Goal: Task Accomplishment & Management: Complete application form

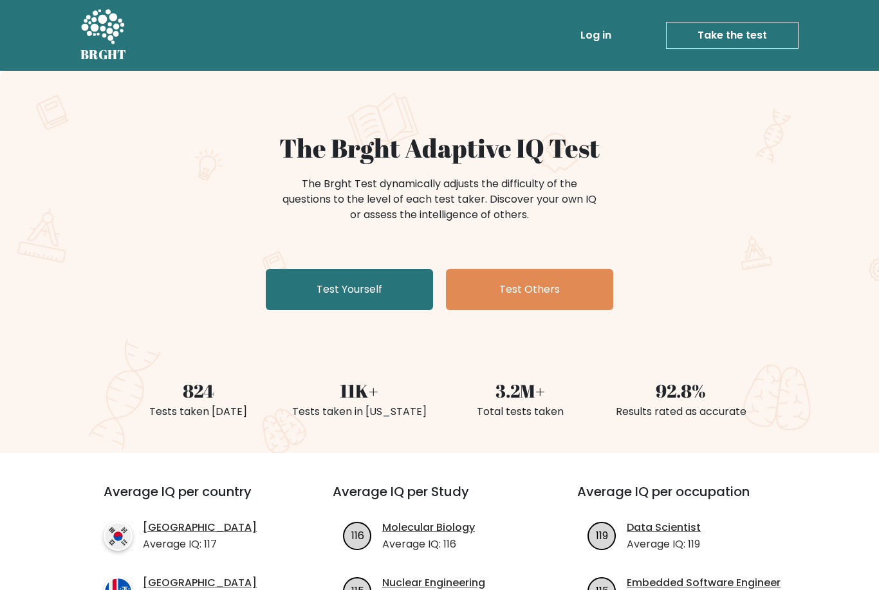
scroll to position [101, 0]
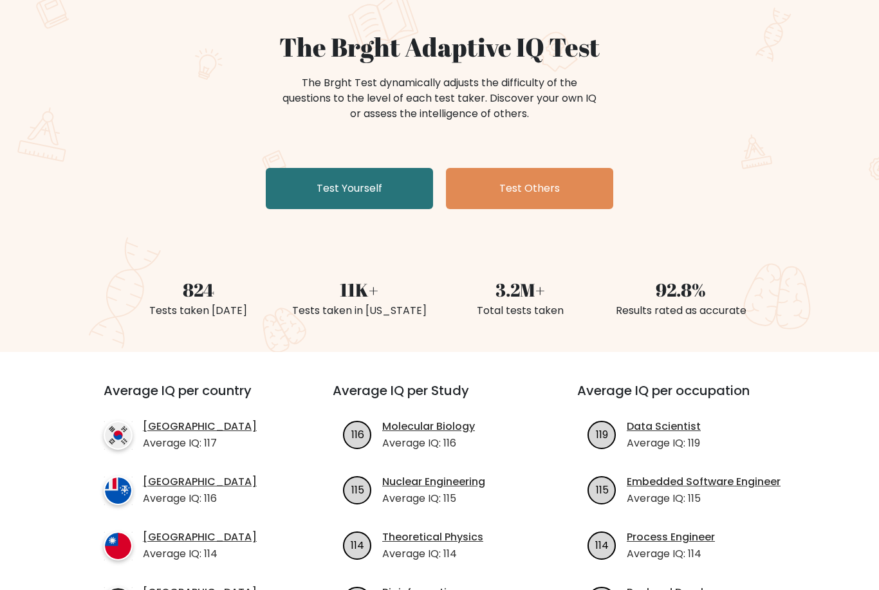
click at [383, 194] on link "Test Yourself" at bounding box center [349, 188] width 167 height 41
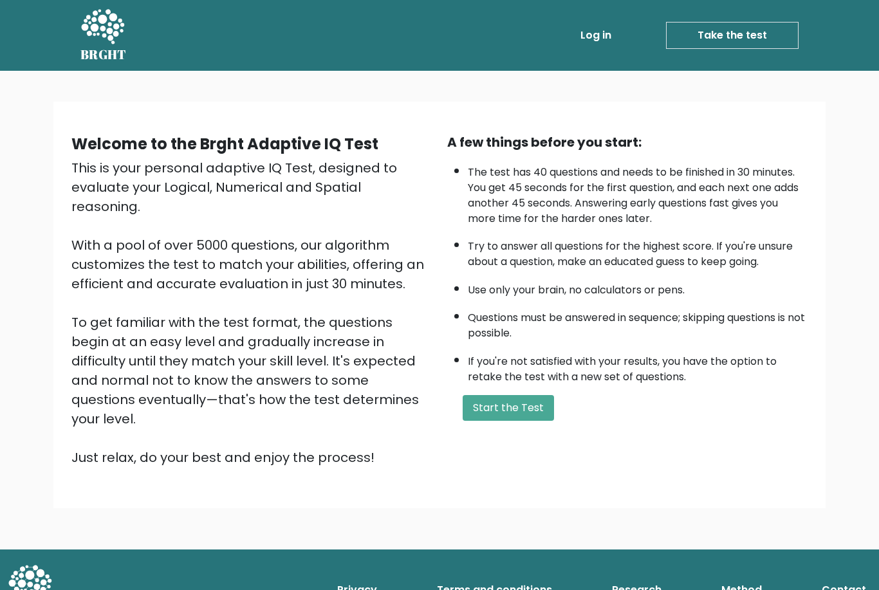
click at [529, 421] on button "Start the Test" at bounding box center [508, 408] width 91 height 26
click at [523, 421] on button "Start the Test" at bounding box center [508, 408] width 91 height 26
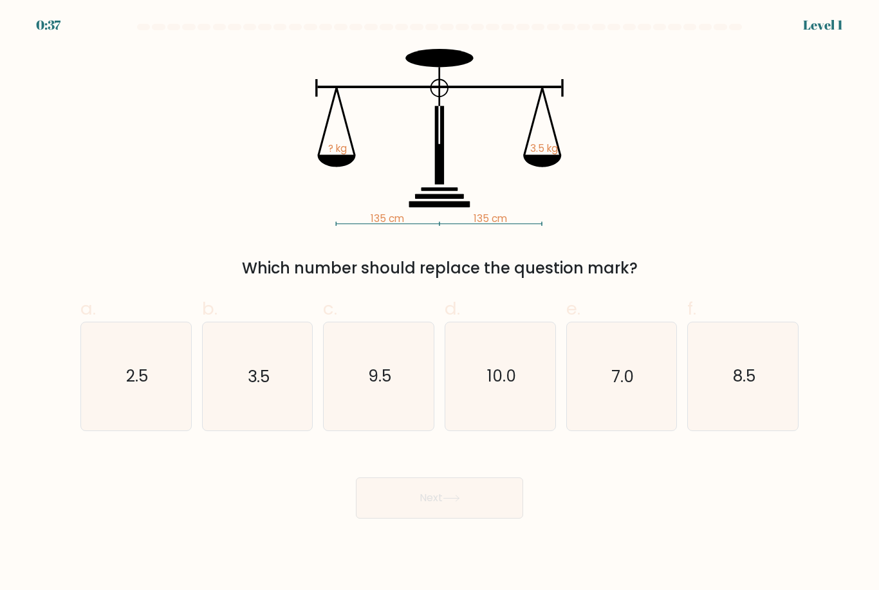
click at [257, 388] on text "3.5" at bounding box center [259, 377] width 22 height 23
click at [440, 304] on input "b. 3.5" at bounding box center [440, 299] width 1 height 8
radio input "true"
click at [489, 512] on button "Next" at bounding box center [439, 498] width 167 height 41
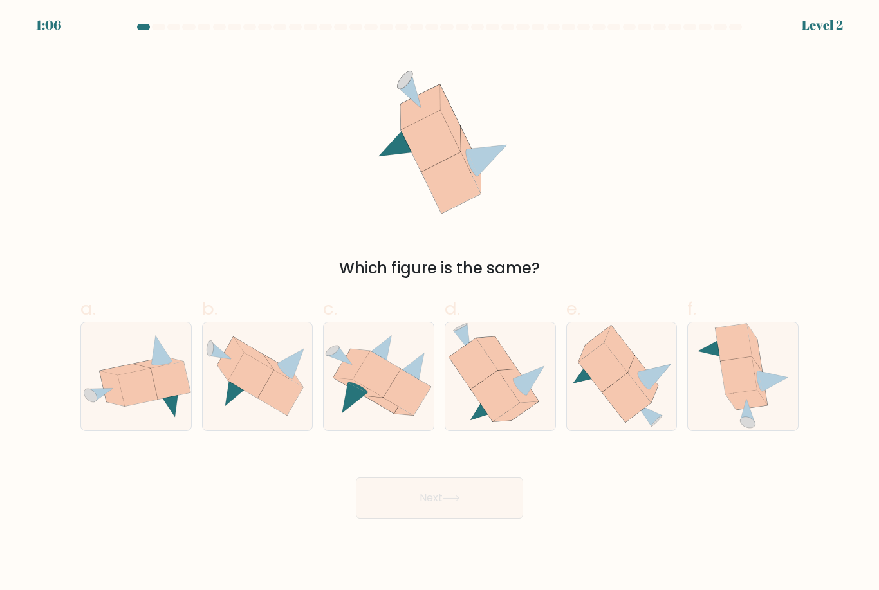
click at [475, 519] on button "Next" at bounding box center [439, 498] width 167 height 41
click at [243, 385] on icon at bounding box center [251, 376] width 46 height 46
click at [440, 304] on input "b." at bounding box center [440, 299] width 1 height 8
radio input "true"
click at [478, 519] on button "Next" at bounding box center [439, 498] width 167 height 41
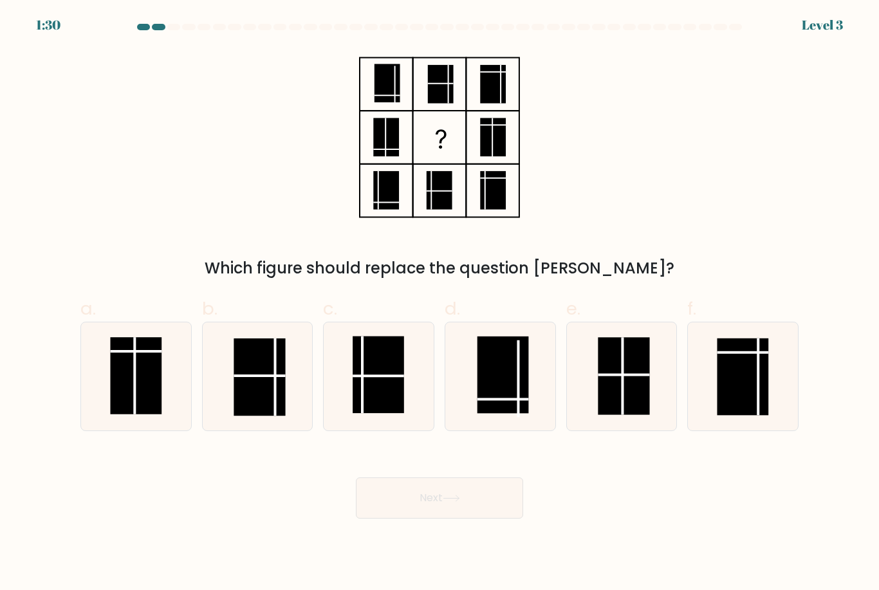
click at [627, 402] on rect at bounding box center [623, 376] width 51 height 77
click at [440, 304] on input "e." at bounding box center [440, 299] width 1 height 8
radio input "true"
click at [477, 515] on button "Next" at bounding box center [439, 498] width 167 height 41
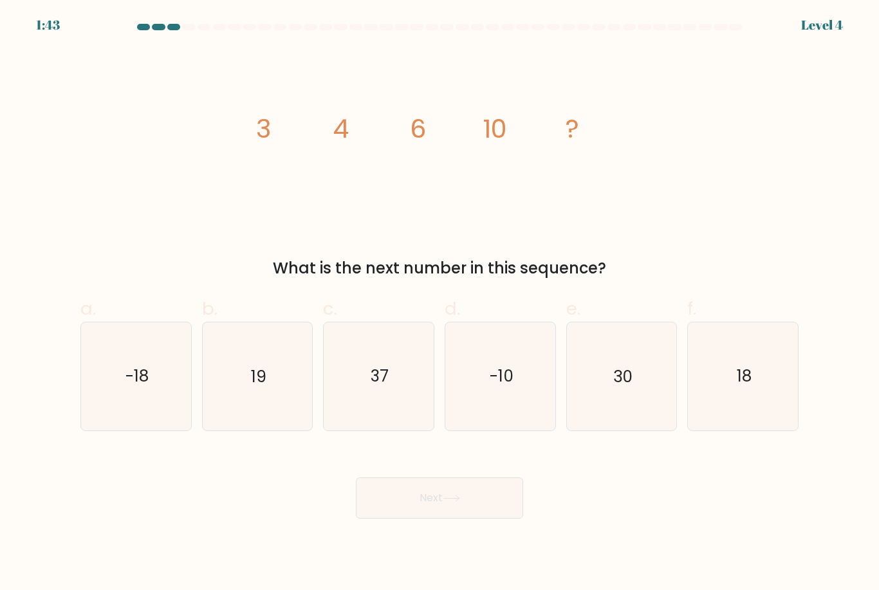
click at [755, 409] on icon "18" at bounding box center [742, 375] width 107 height 107
click at [440, 304] on input "f. 18" at bounding box center [440, 299] width 1 height 8
radio input "true"
click at [474, 513] on button "Next" at bounding box center [439, 498] width 167 height 41
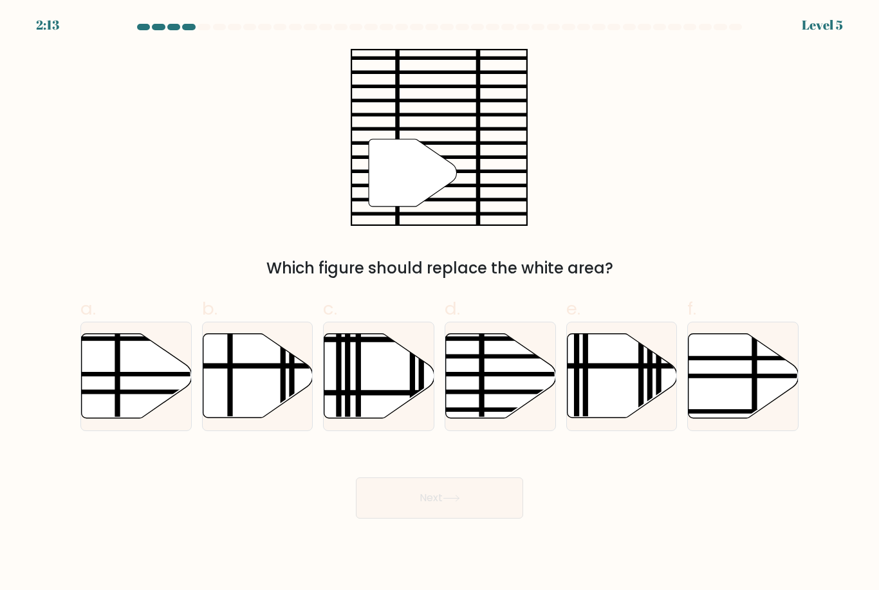
click at [489, 413] on icon at bounding box center [501, 376] width 110 height 84
click at [440, 304] on input "d." at bounding box center [440, 299] width 1 height 8
radio input "true"
click at [458, 502] on icon at bounding box center [451, 498] width 17 height 7
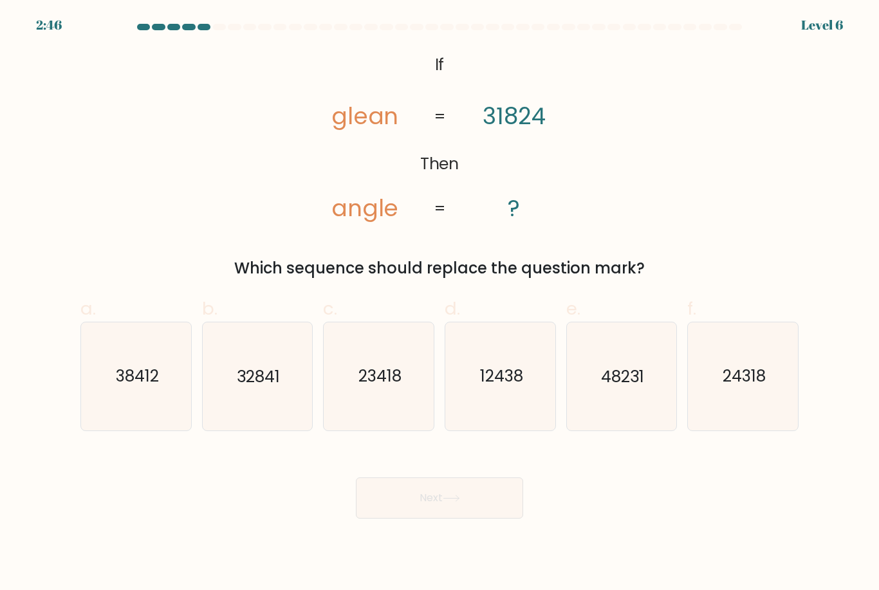
click at [230, 376] on icon "32841" at bounding box center [256, 375] width 107 height 107
click at [440, 304] on input "b. 32841" at bounding box center [440, 299] width 1 height 8
radio input "true"
click at [469, 519] on button "Next" at bounding box center [439, 498] width 167 height 41
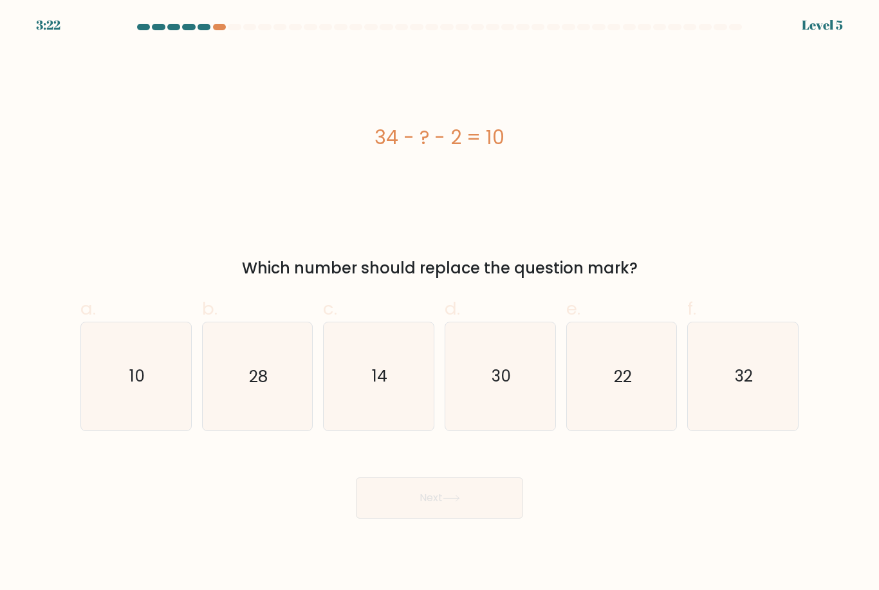
click at [627, 412] on icon "22" at bounding box center [621, 375] width 107 height 107
click at [440, 304] on input "e. 22" at bounding box center [440, 299] width 1 height 8
radio input "true"
click at [487, 507] on button "Next" at bounding box center [439, 498] width 167 height 41
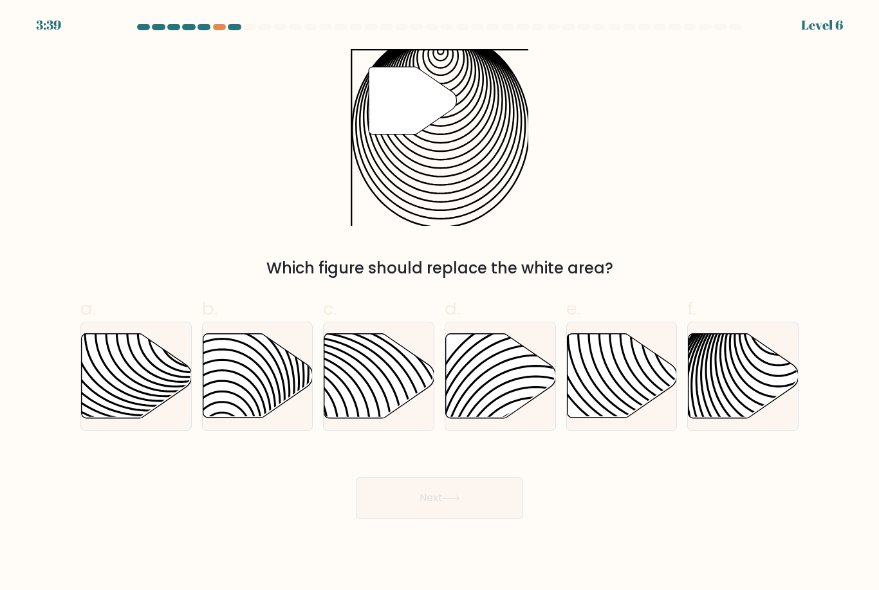
click at [739, 376] on icon at bounding box center [744, 376] width 110 height 84
click at [440, 304] on input "f." at bounding box center [440, 299] width 1 height 8
radio input "true"
click at [483, 515] on button "Next" at bounding box center [439, 498] width 167 height 41
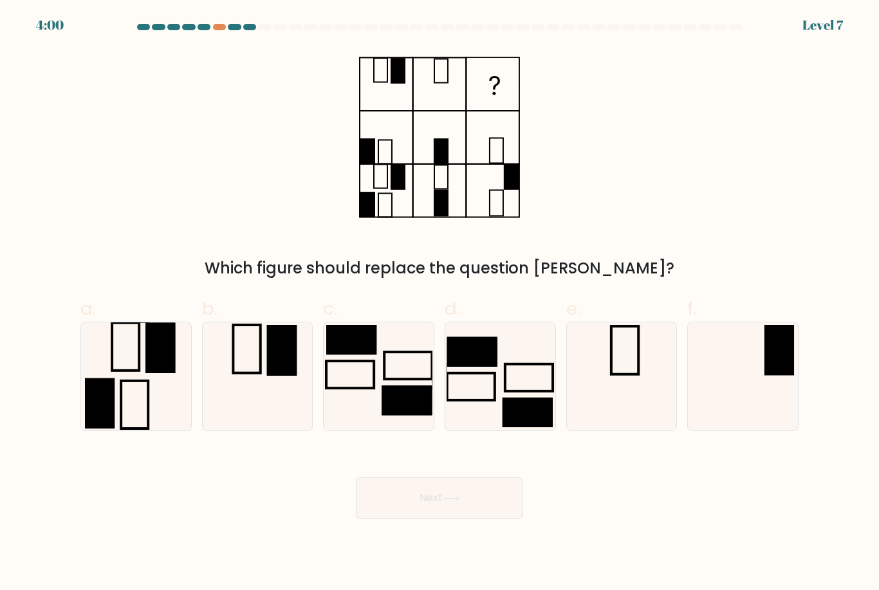
click at [757, 388] on icon at bounding box center [742, 375] width 107 height 107
click at [440, 304] on input "f." at bounding box center [440, 299] width 1 height 8
radio input "true"
click at [477, 519] on button "Next" at bounding box center [439, 498] width 167 height 41
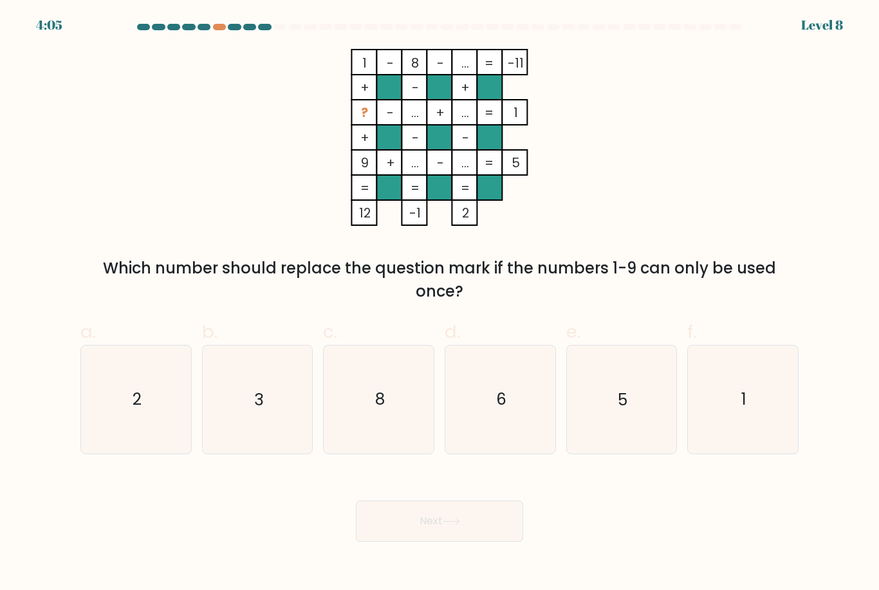
click at [740, 417] on icon "1" at bounding box center [742, 399] width 107 height 107
click at [440, 304] on input "f. 1" at bounding box center [440, 299] width 1 height 8
radio input "true"
click at [483, 539] on button "Next" at bounding box center [439, 521] width 167 height 41
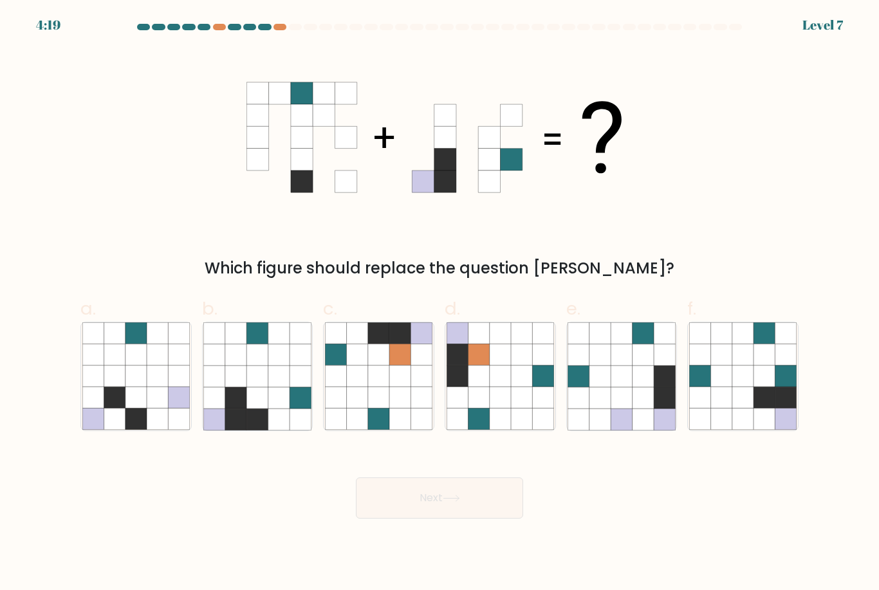
click at [239, 387] on icon at bounding box center [235, 376] width 21 height 21
click at [440, 304] on input "b." at bounding box center [440, 299] width 1 height 8
radio input "true"
click at [482, 519] on button "Next" at bounding box center [439, 498] width 167 height 41
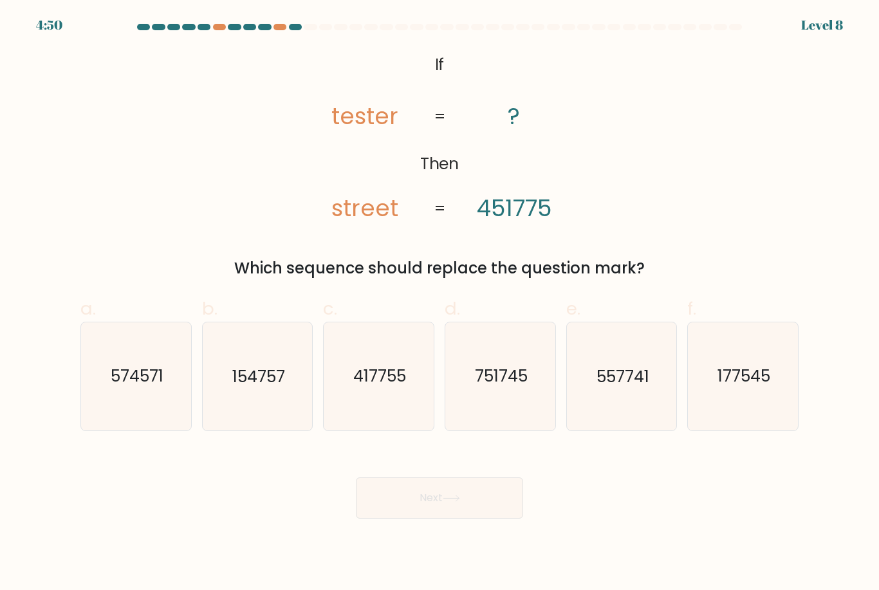
click at [527, 415] on icon "751745" at bounding box center [500, 375] width 107 height 107
click at [440, 304] on input "d. 751745" at bounding box center [440, 299] width 1 height 8
radio input "true"
click at [385, 420] on icon "417755" at bounding box center [378, 375] width 107 height 107
click at [440, 304] on input "c. 417755" at bounding box center [440, 299] width 1 height 8
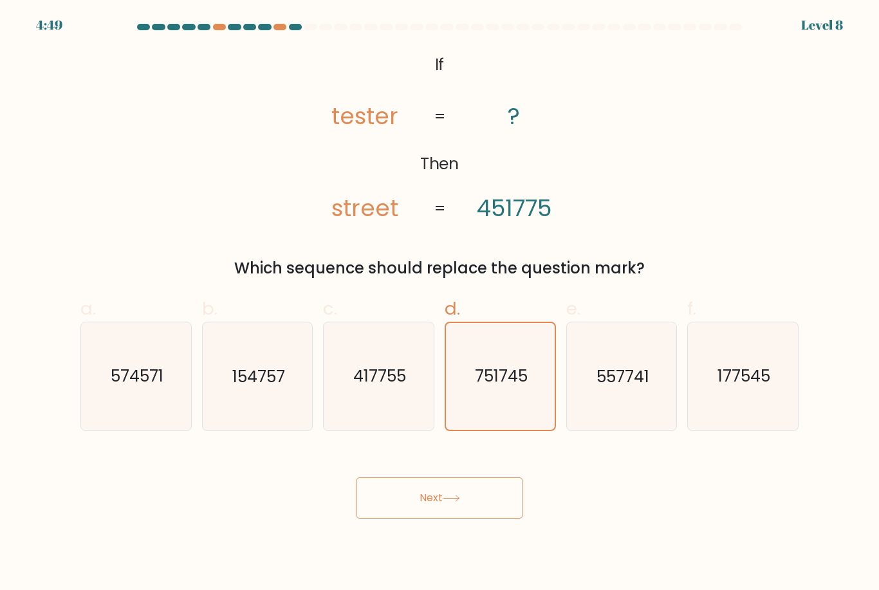
radio input "true"
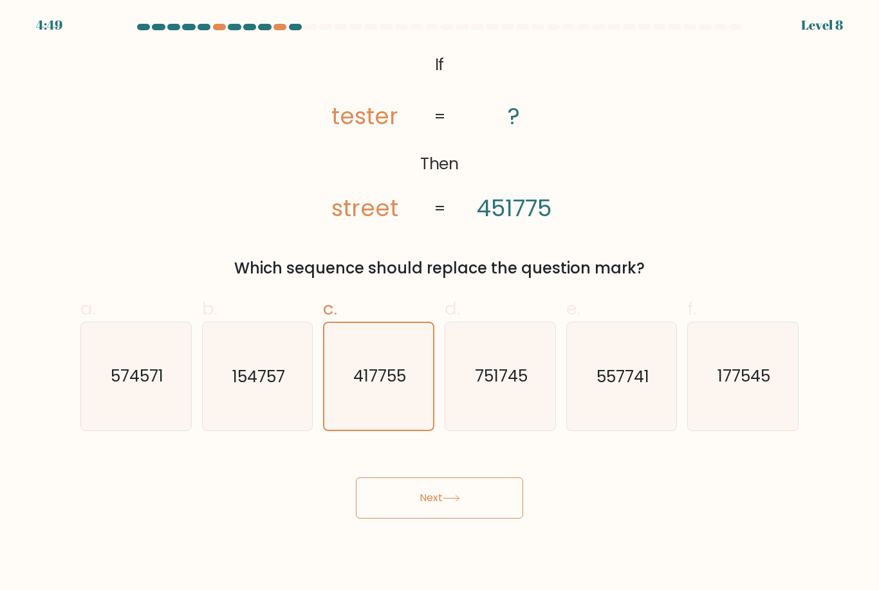
click at [419, 515] on button "Next" at bounding box center [439, 498] width 167 height 41
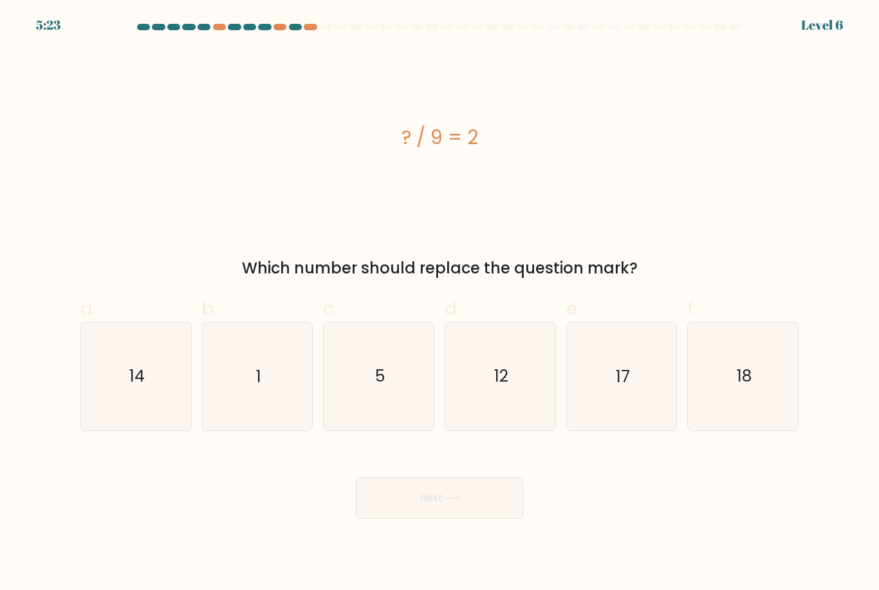
click at [771, 402] on icon "18" at bounding box center [742, 375] width 107 height 107
click at [440, 304] on input "f. 18" at bounding box center [440, 299] width 1 height 8
radio input "true"
click at [447, 519] on button "Next" at bounding box center [439, 498] width 167 height 41
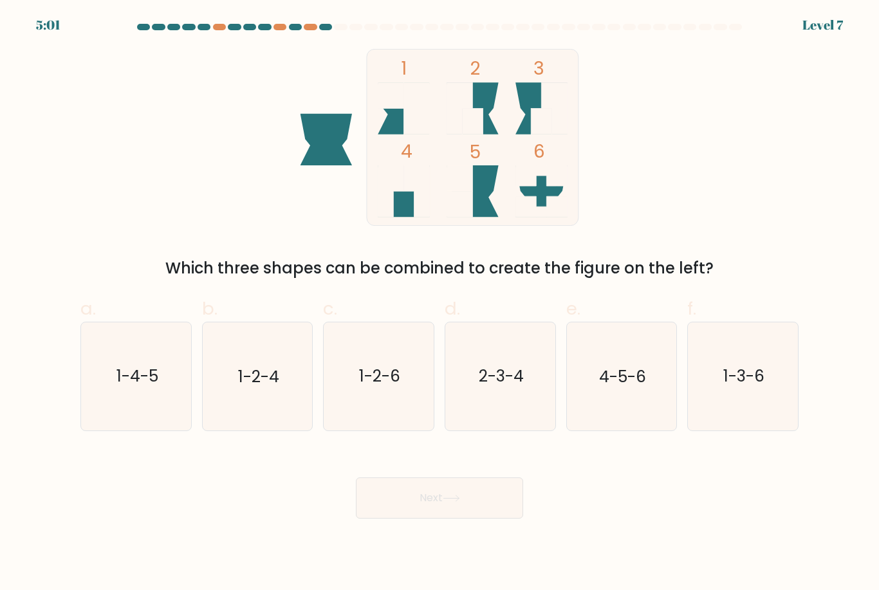
click at [252, 378] on text "1-2-4" at bounding box center [258, 377] width 41 height 23
click at [440, 304] on input "b. 1-2-4" at bounding box center [440, 299] width 1 height 8
radio input "true"
click at [491, 519] on button "Next" at bounding box center [439, 498] width 167 height 41
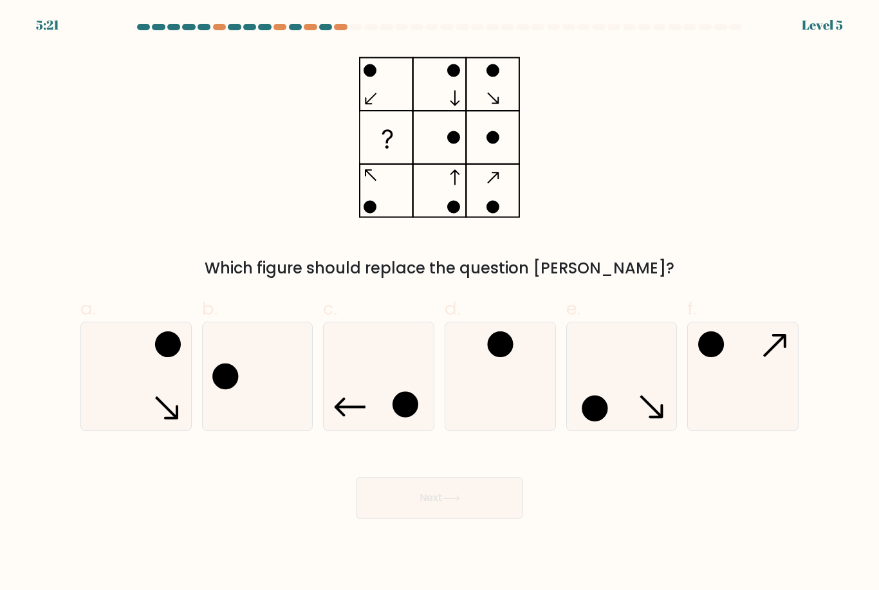
click at [235, 388] on circle at bounding box center [225, 376] width 23 height 23
click at [440, 304] on input "b." at bounding box center [440, 299] width 1 height 8
radio input "true"
click at [472, 519] on button "Next" at bounding box center [439, 498] width 167 height 41
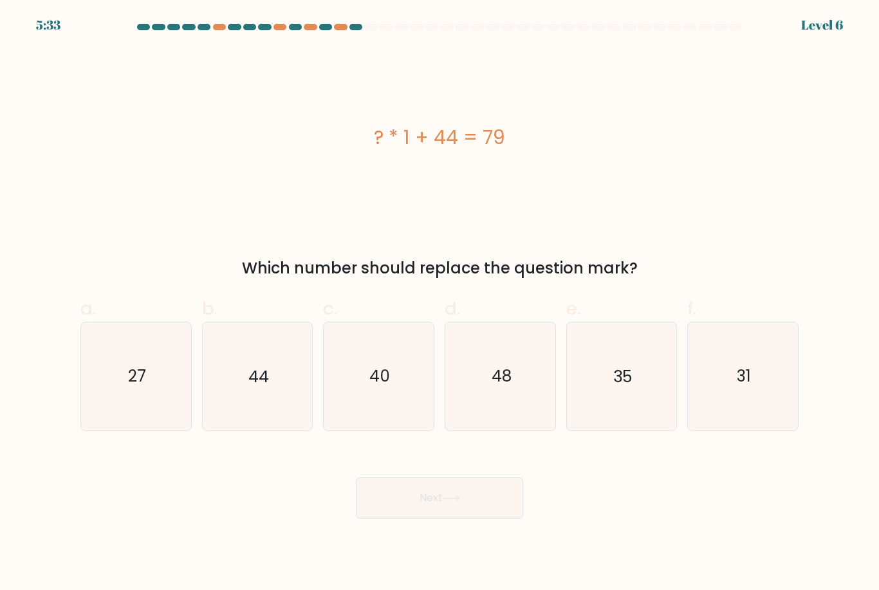
click at [644, 401] on icon "35" at bounding box center [621, 375] width 107 height 107
click at [440, 304] on input "e. 35" at bounding box center [440, 299] width 1 height 8
radio input "true"
click at [404, 512] on button "Next" at bounding box center [439, 498] width 167 height 41
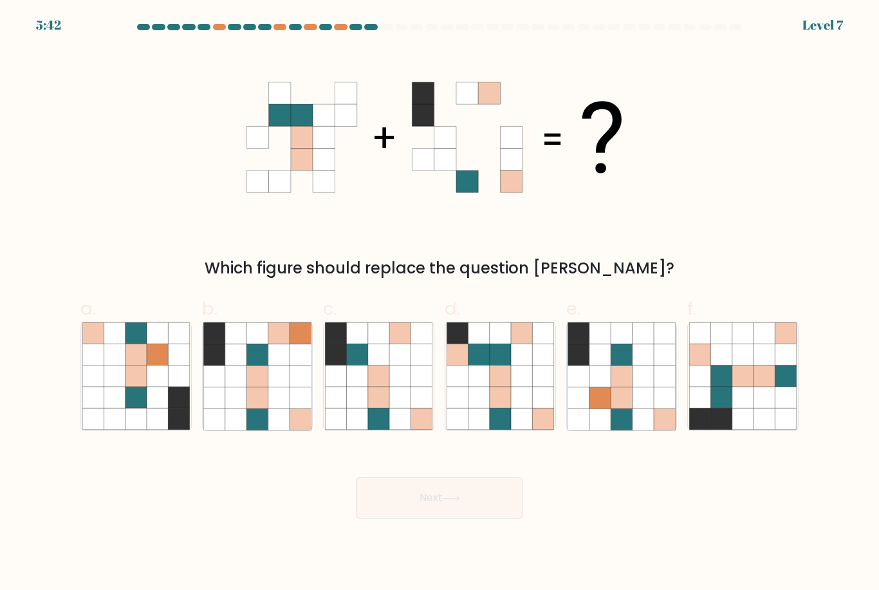
click at [757, 409] on icon at bounding box center [764, 397] width 21 height 21
click at [440, 304] on input "f." at bounding box center [440, 299] width 1 height 8
radio input "true"
click at [454, 518] on button "Next" at bounding box center [439, 498] width 167 height 41
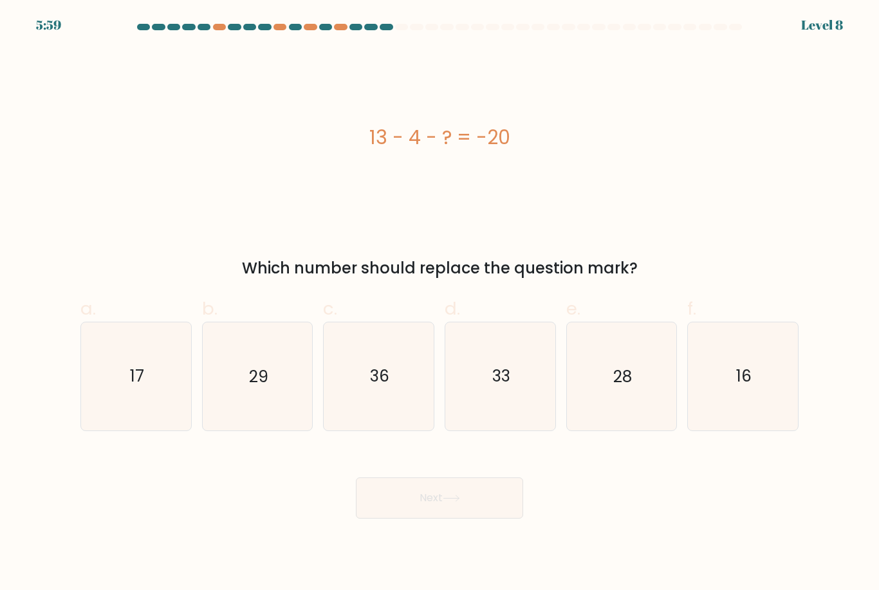
click at [282, 387] on icon "29" at bounding box center [256, 375] width 107 height 107
click at [440, 304] on input "b. 29" at bounding box center [440, 299] width 1 height 8
radio input "true"
click at [475, 519] on button "Next" at bounding box center [439, 498] width 167 height 41
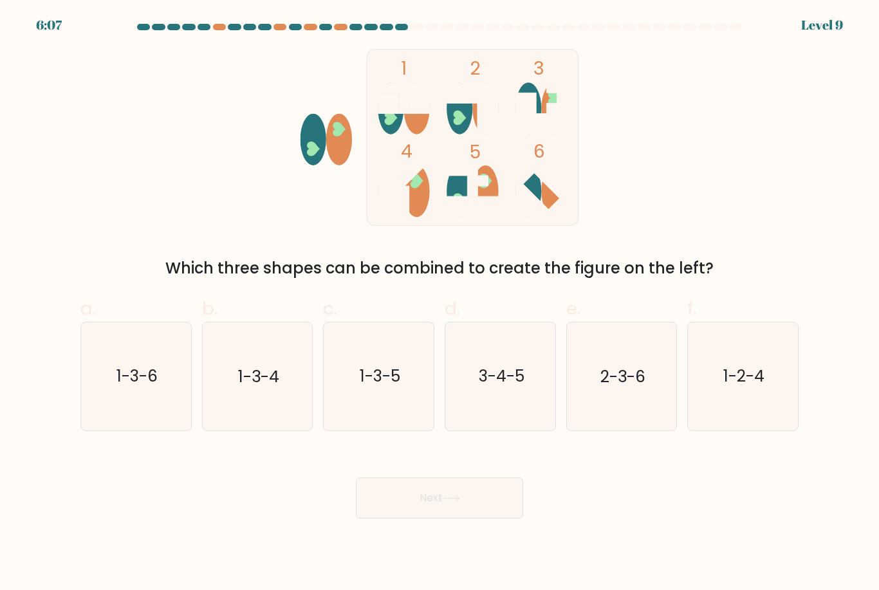
click at [391, 420] on icon "1-3-5" at bounding box center [378, 375] width 107 height 107
click at [440, 304] on input "c. 1-3-5" at bounding box center [440, 299] width 1 height 8
radio input "true"
click at [418, 489] on button "Next" at bounding box center [439, 498] width 167 height 41
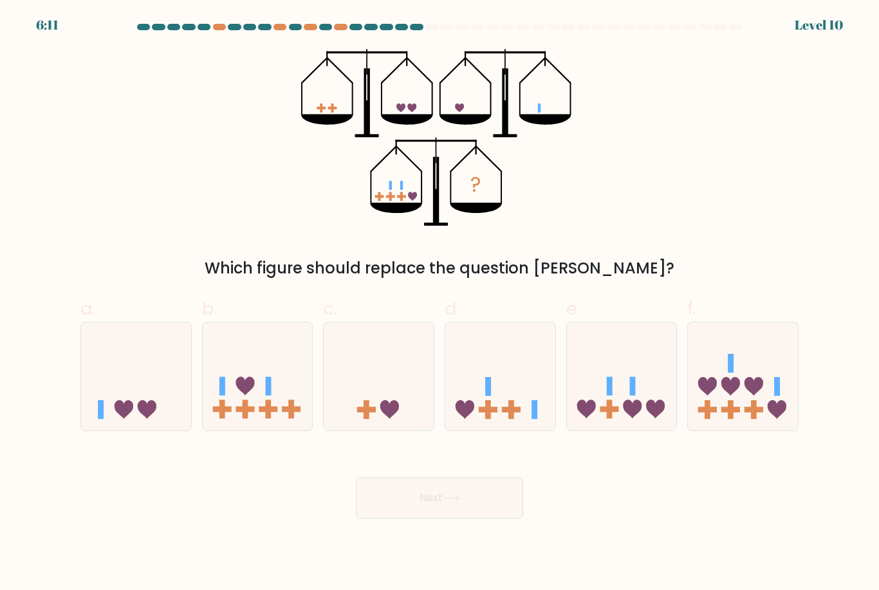
click at [624, 408] on icon at bounding box center [622, 376] width 110 height 91
click at [440, 304] on input "e." at bounding box center [440, 299] width 1 height 8
radio input "true"
click at [469, 518] on button "Next" at bounding box center [439, 498] width 167 height 41
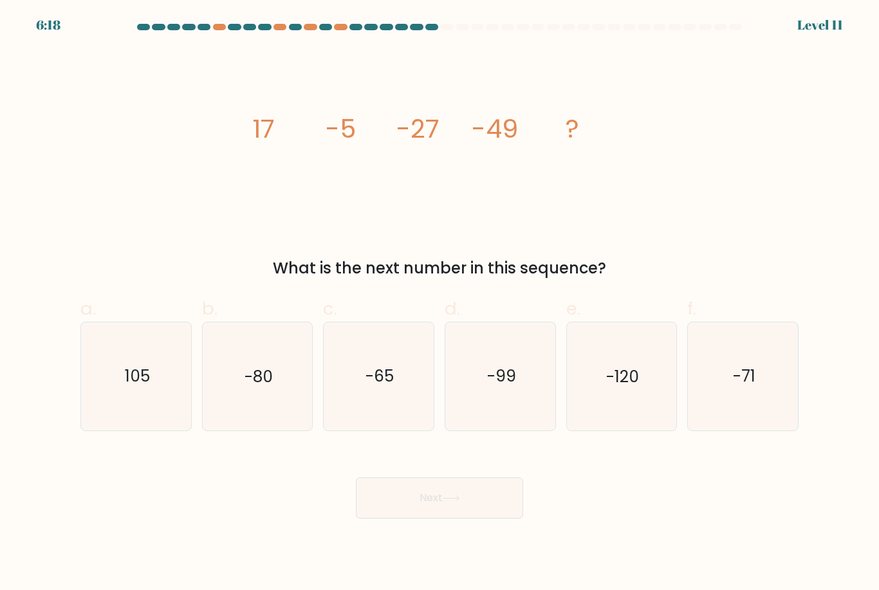
click at [712, 408] on icon "-71" at bounding box center [742, 375] width 107 height 107
click at [440, 304] on input "f. -71" at bounding box center [440, 299] width 1 height 8
radio input "true"
click at [449, 518] on button "Next" at bounding box center [439, 498] width 167 height 41
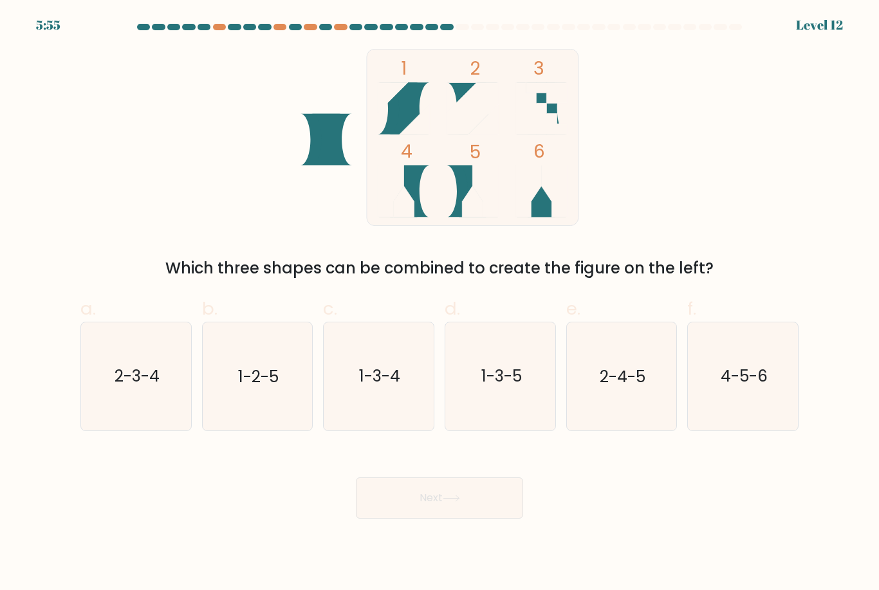
click at [241, 387] on text "1-2-5" at bounding box center [258, 377] width 41 height 23
click at [440, 304] on input "b. 1-2-5" at bounding box center [440, 299] width 1 height 8
radio input "true"
click at [452, 519] on button "Next" at bounding box center [439, 498] width 167 height 41
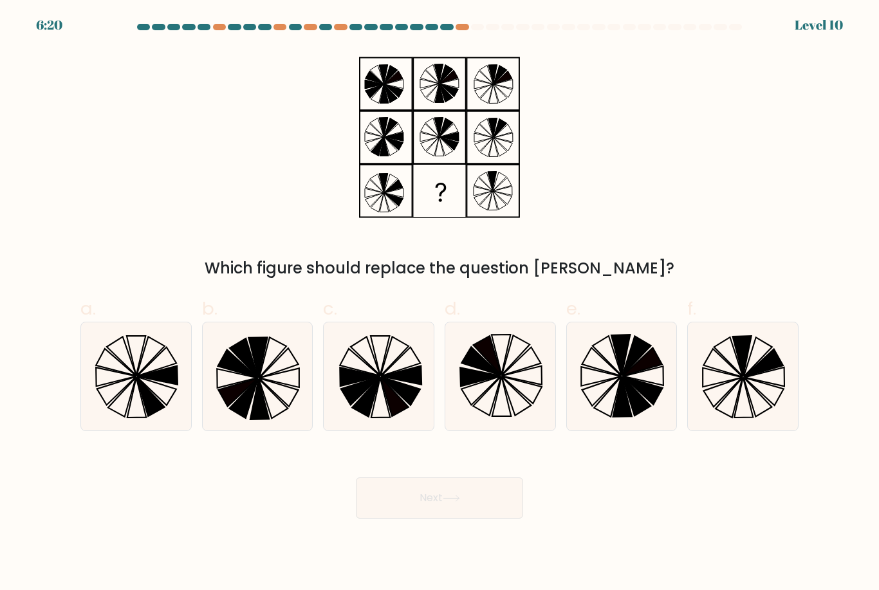
click at [758, 407] on icon at bounding box center [742, 375] width 107 height 107
click at [440, 304] on input "f." at bounding box center [440, 299] width 1 height 8
radio input "true"
click at [497, 519] on button "Next" at bounding box center [439, 498] width 167 height 41
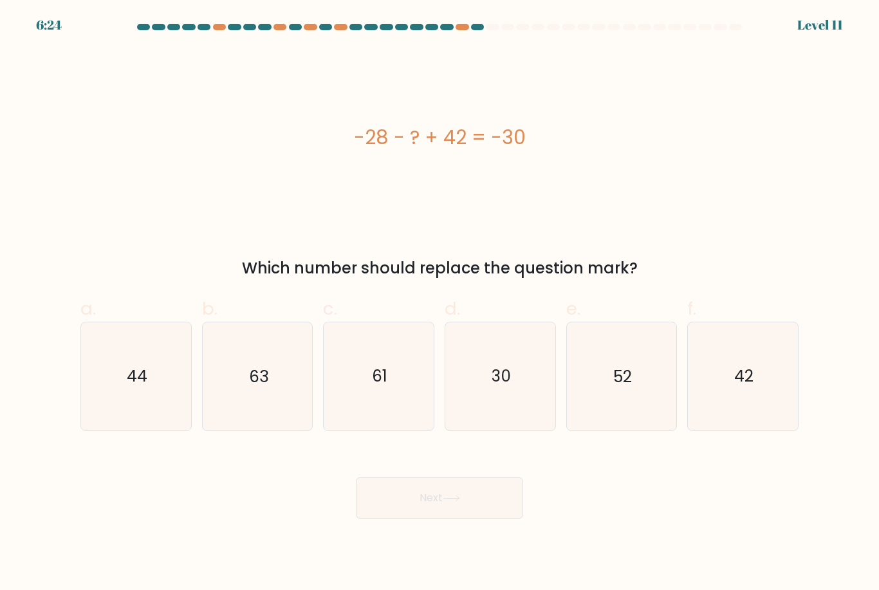
click at [125, 391] on icon "44" at bounding box center [135, 375] width 107 height 107
click at [440, 304] on input "a. 44" at bounding box center [440, 299] width 1 height 8
radio input "true"
click at [465, 519] on button "Next" at bounding box center [439, 498] width 167 height 41
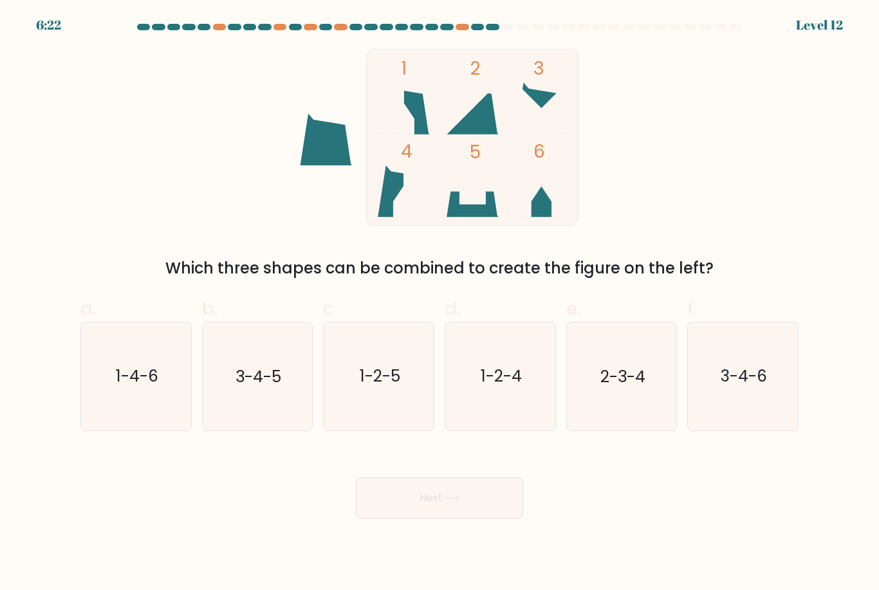
click at [528, 408] on icon "1-2-4" at bounding box center [500, 375] width 107 height 107
click at [440, 304] on input "d. 1-2-4" at bounding box center [440, 299] width 1 height 8
radio input "true"
click at [463, 519] on button "Next" at bounding box center [439, 498] width 167 height 41
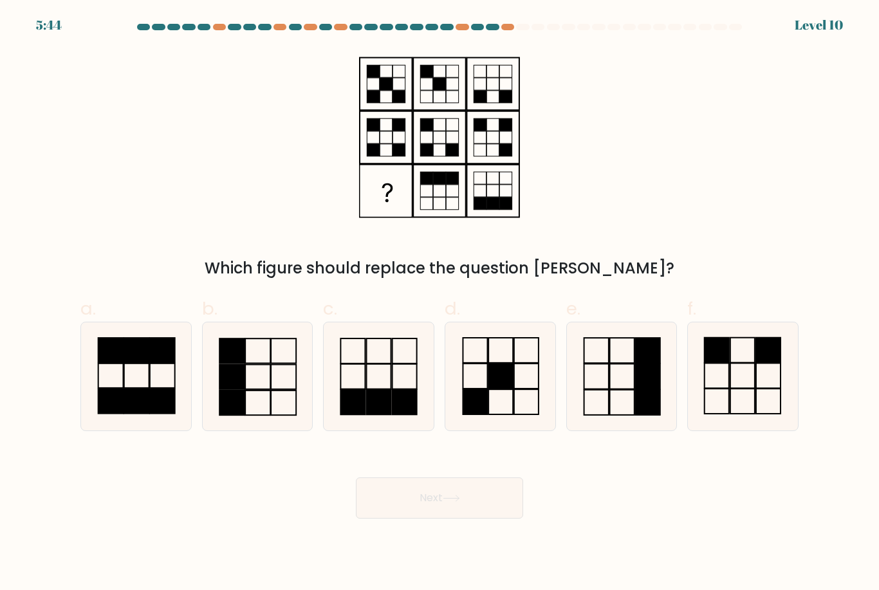
click at [507, 418] on icon at bounding box center [500, 375] width 107 height 107
click at [440, 304] on input "d." at bounding box center [440, 299] width 1 height 8
radio input "true"
click at [453, 519] on button "Next" at bounding box center [439, 498] width 167 height 41
click at [459, 535] on body "5:44 Level 10" at bounding box center [439, 295] width 879 height 590
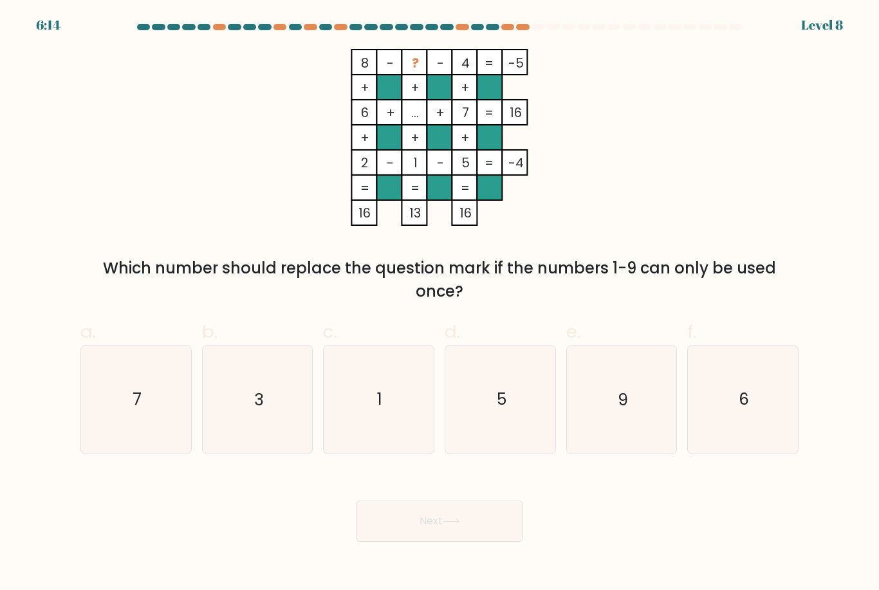
click at [625, 428] on icon "9" at bounding box center [621, 399] width 107 height 107
click at [440, 304] on input "e. 9" at bounding box center [440, 299] width 1 height 8
radio input "true"
click at [469, 542] on button "Next" at bounding box center [439, 521] width 167 height 41
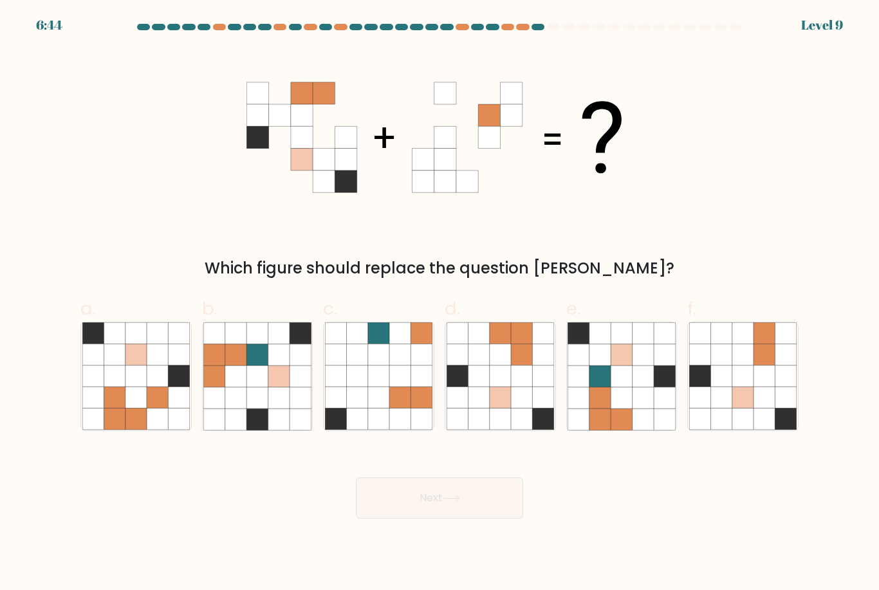
click at [525, 409] on icon at bounding box center [521, 397] width 21 height 21
click at [440, 304] on input "d." at bounding box center [440, 299] width 1 height 8
radio input "true"
click at [459, 519] on button "Next" at bounding box center [439, 498] width 167 height 41
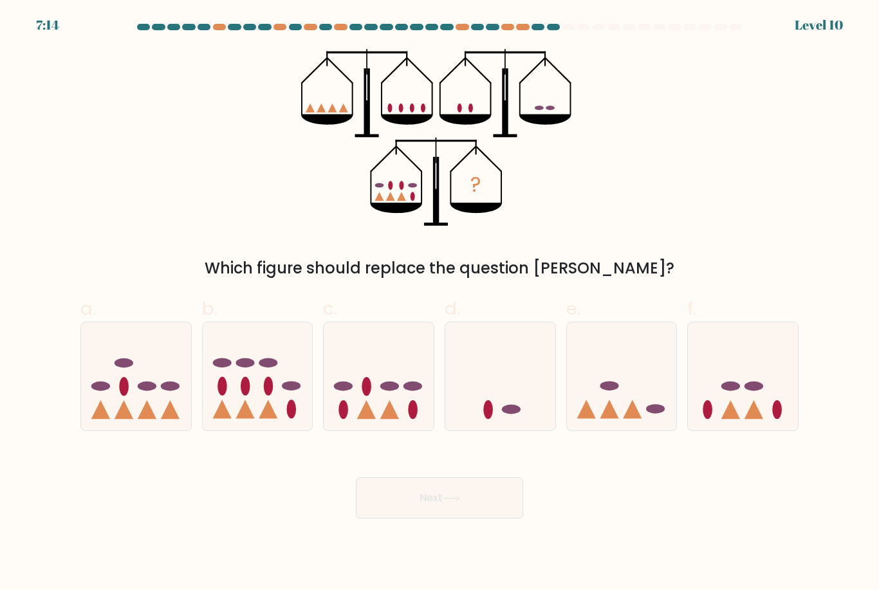
click at [404, 409] on icon at bounding box center [379, 376] width 110 height 91
click at [440, 304] on input "c." at bounding box center [440, 299] width 1 height 8
radio input "true"
click at [447, 519] on button "Next" at bounding box center [439, 498] width 167 height 41
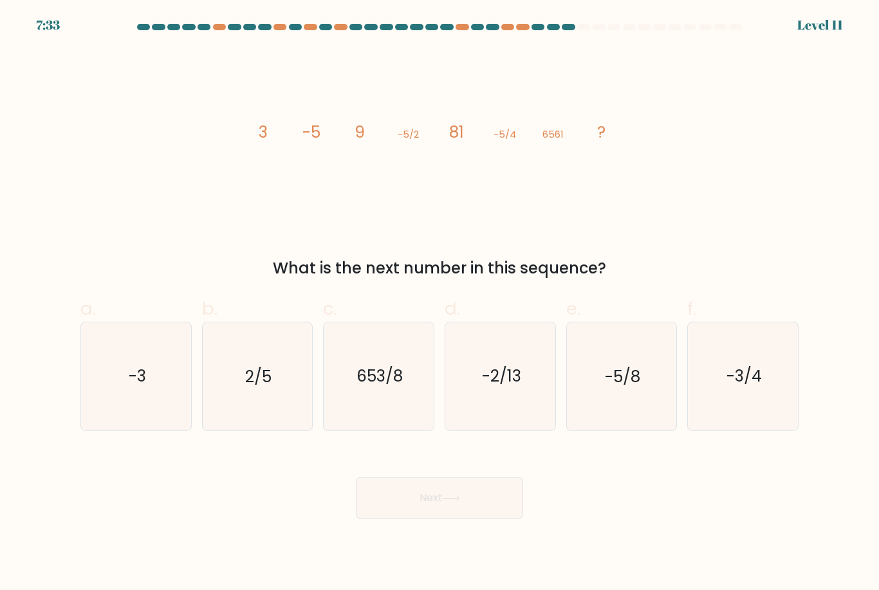
click at [645, 371] on icon "-5/8" at bounding box center [621, 375] width 107 height 107
click at [440, 304] on input "e. -5/8" at bounding box center [440, 299] width 1 height 8
radio input "true"
click at [480, 514] on button "Next" at bounding box center [439, 498] width 167 height 41
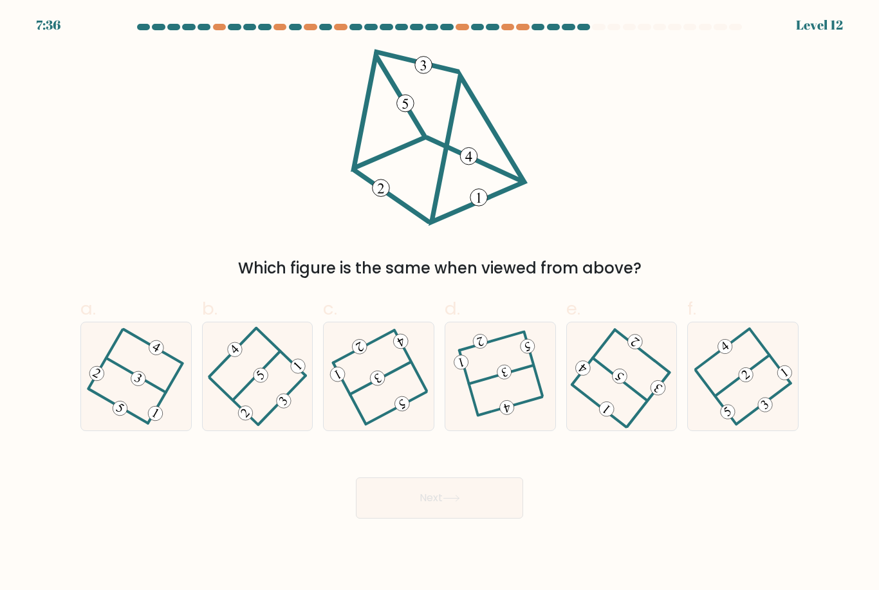
click at [506, 404] on icon at bounding box center [500, 376] width 82 height 86
click at [440, 304] on input "d." at bounding box center [440, 299] width 1 height 8
radio input "true"
click at [450, 502] on icon at bounding box center [451, 498] width 17 height 7
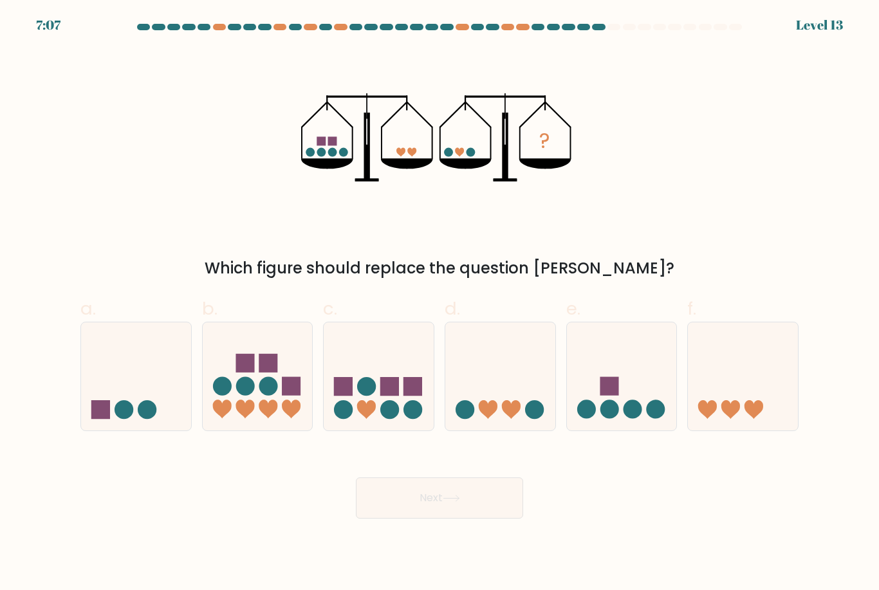
click at [620, 417] on icon at bounding box center [622, 376] width 110 height 91
click at [440, 304] on input "e." at bounding box center [440, 299] width 1 height 8
radio input "true"
click at [478, 517] on button "Next" at bounding box center [439, 498] width 167 height 41
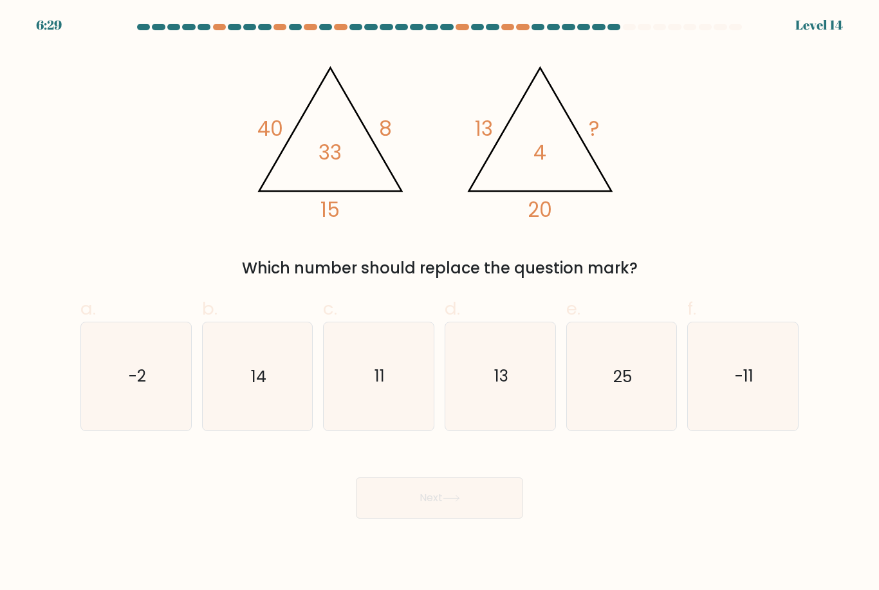
click at [411, 412] on icon "11" at bounding box center [378, 375] width 107 height 107
click at [440, 304] on input "c. 11" at bounding box center [440, 299] width 1 height 8
radio input "true"
click at [426, 517] on button "Next" at bounding box center [439, 498] width 167 height 41
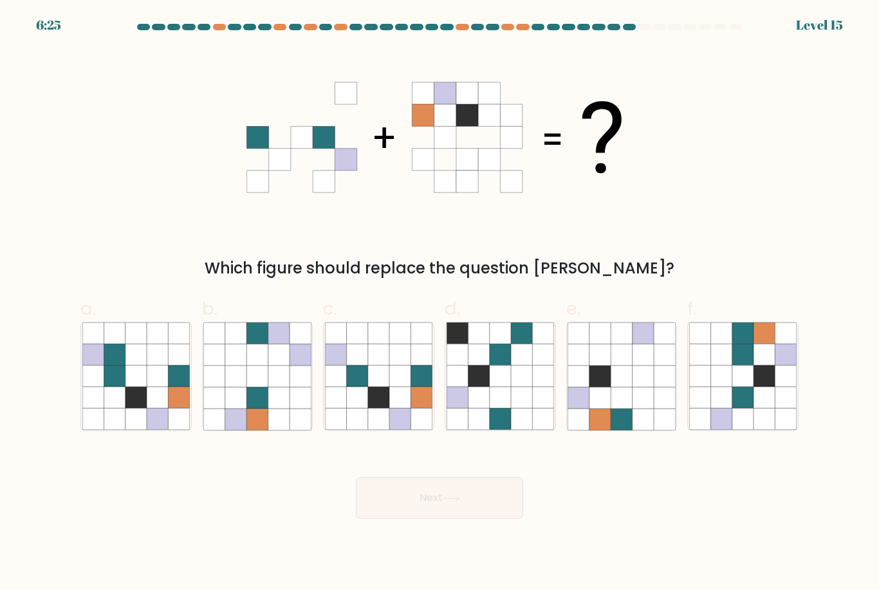
click at [391, 409] on icon at bounding box center [399, 397] width 21 height 21
click at [440, 304] on input "c." at bounding box center [440, 299] width 1 height 8
radio input "true"
click at [429, 519] on button "Next" at bounding box center [439, 498] width 167 height 41
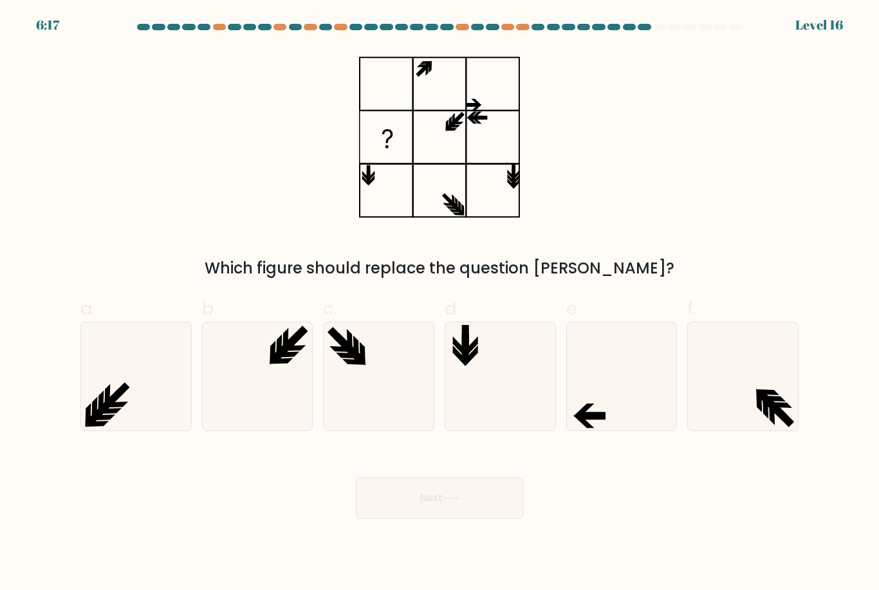
click at [385, 408] on icon at bounding box center [378, 375] width 107 height 107
click at [440, 304] on input "c." at bounding box center [440, 299] width 1 height 8
radio input "true"
click at [407, 519] on button "Next" at bounding box center [439, 498] width 167 height 41
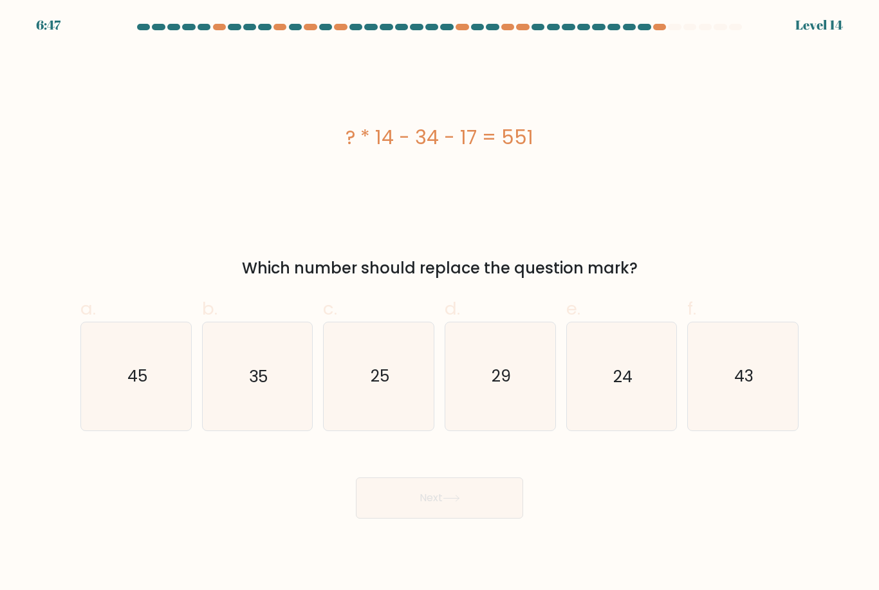
click at [521, 412] on icon "29" at bounding box center [500, 375] width 107 height 107
click at [440, 304] on input "d. 29" at bounding box center [440, 299] width 1 height 8
radio input "true"
click at [465, 519] on button "Next" at bounding box center [439, 498] width 167 height 41
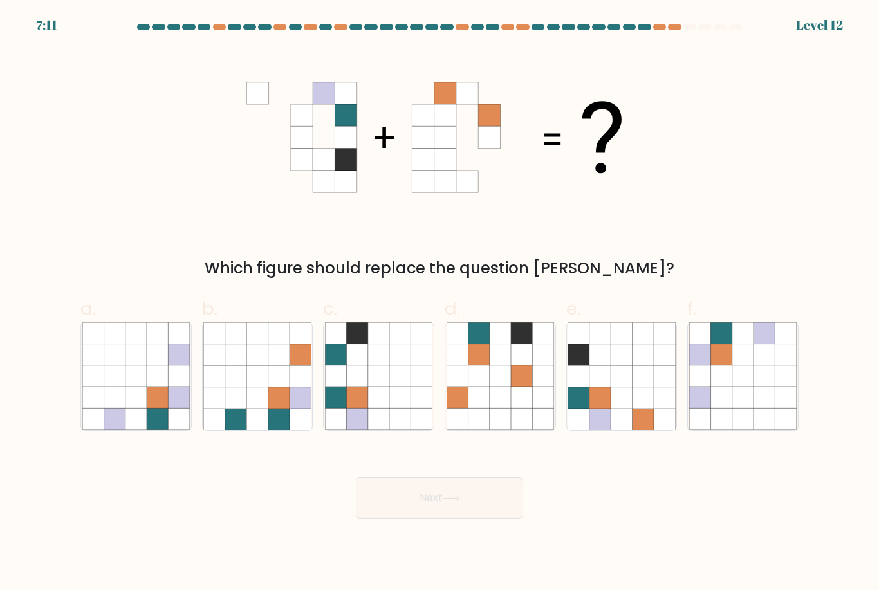
click at [641, 407] on icon at bounding box center [643, 397] width 21 height 21
click at [440, 304] on input "e." at bounding box center [440, 299] width 1 height 8
radio input "true"
click at [467, 515] on button "Next" at bounding box center [439, 498] width 167 height 41
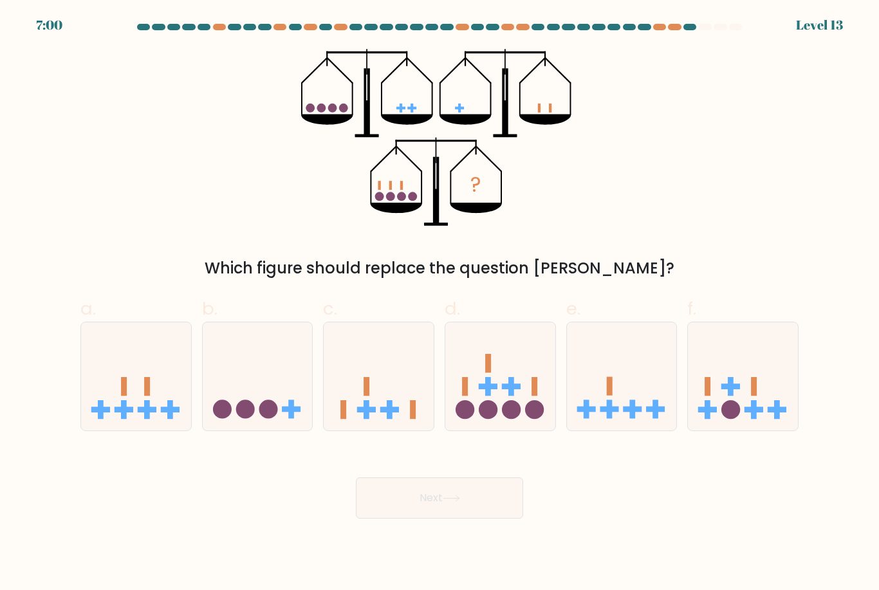
click at [365, 384] on icon at bounding box center [379, 376] width 110 height 91
click at [440, 304] on input "c." at bounding box center [440, 299] width 1 height 8
radio input "true"
click at [479, 514] on button "Next" at bounding box center [439, 498] width 167 height 41
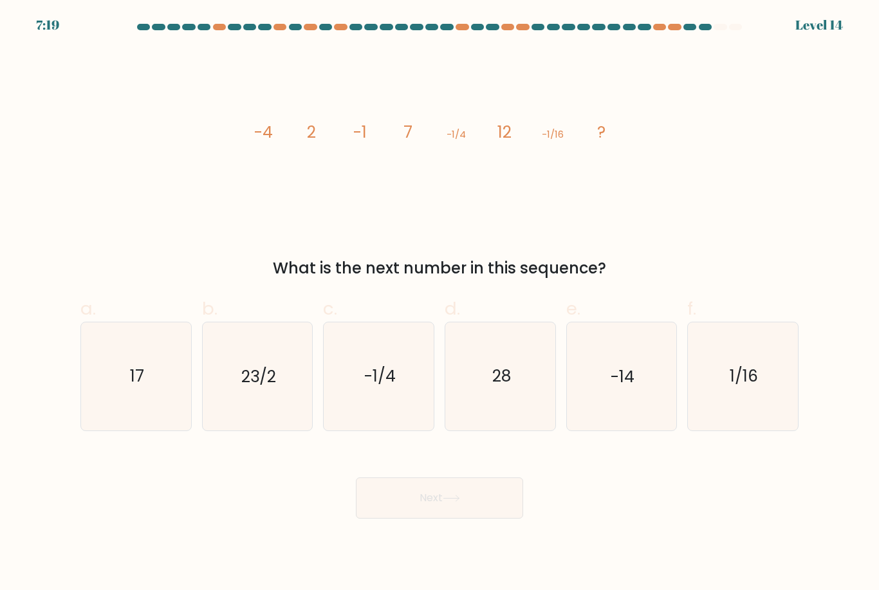
click at [156, 400] on icon "17" at bounding box center [135, 375] width 107 height 107
click at [440, 304] on input "a. 17" at bounding box center [440, 299] width 1 height 8
radio input "true"
click at [494, 518] on button "Next" at bounding box center [439, 498] width 167 height 41
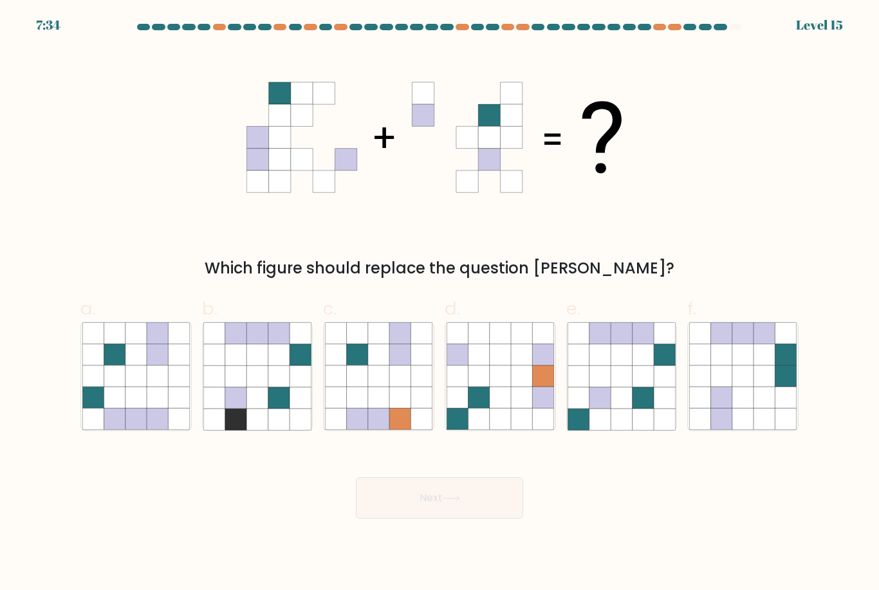
click at [134, 409] on icon at bounding box center [135, 397] width 21 height 21
click at [440, 304] on input "a." at bounding box center [440, 299] width 1 height 8
radio input "true"
click at [475, 519] on button "Next" at bounding box center [439, 498] width 167 height 41
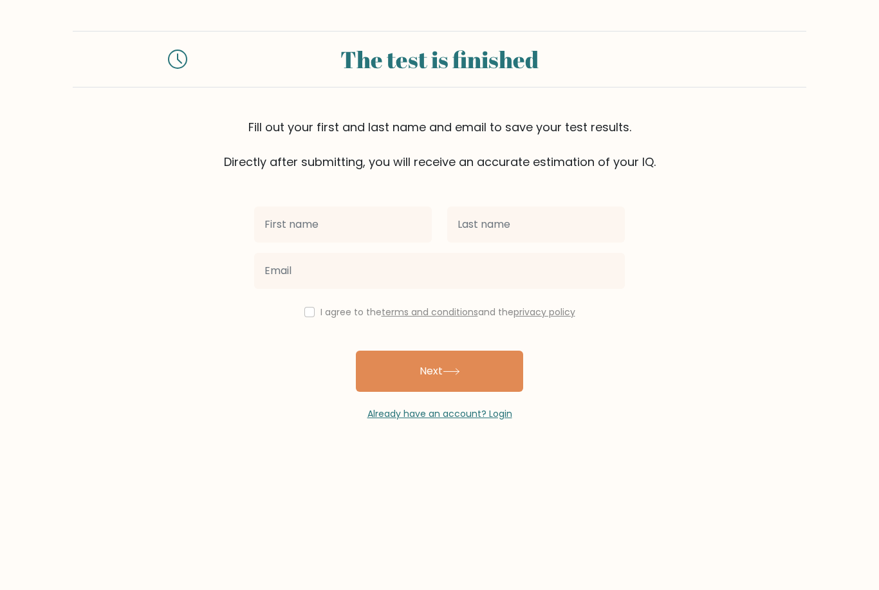
click at [389, 229] on input "text" at bounding box center [343, 225] width 178 height 36
type input "L"
click at [492, 419] on link "Already have an account? Login" at bounding box center [439, 413] width 145 height 13
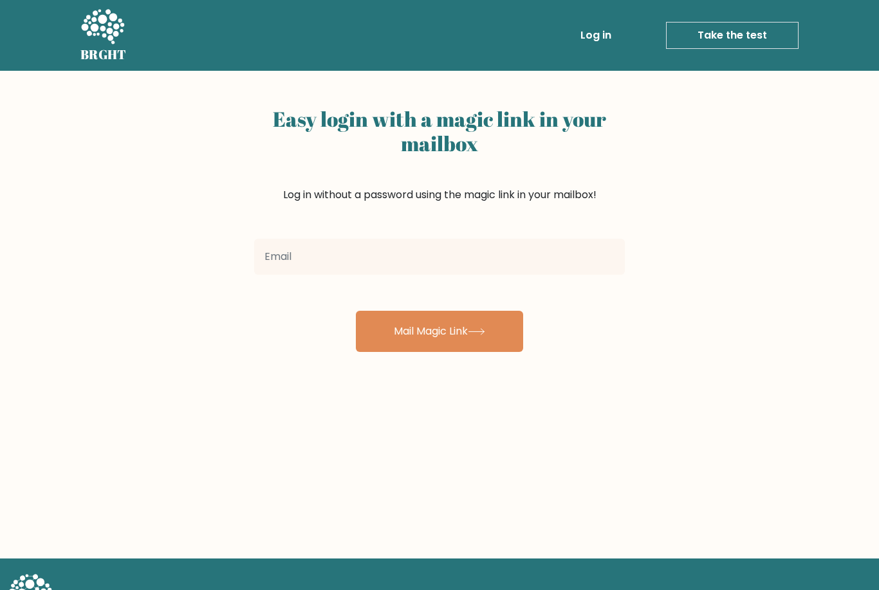
click at [557, 261] on input "email" at bounding box center [439, 257] width 371 height 36
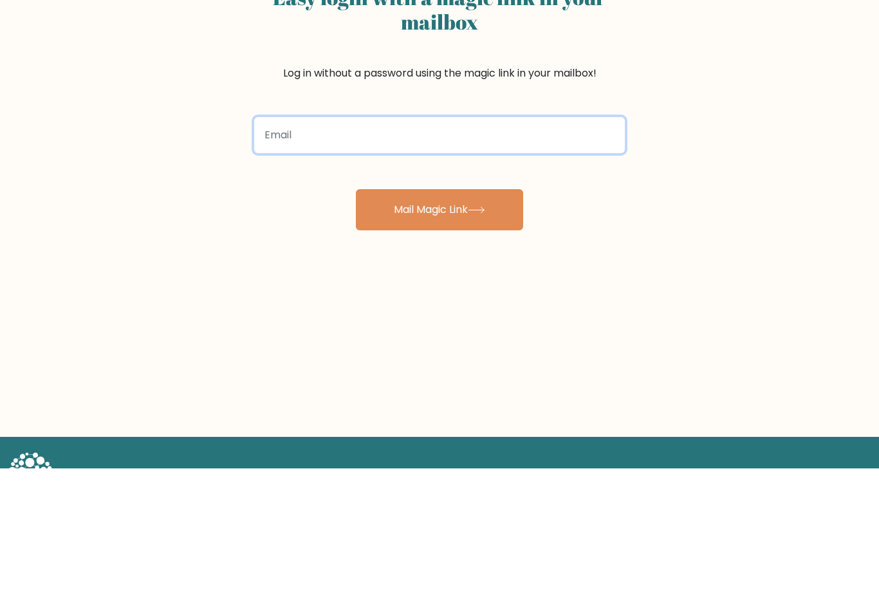
scroll to position [47, 0]
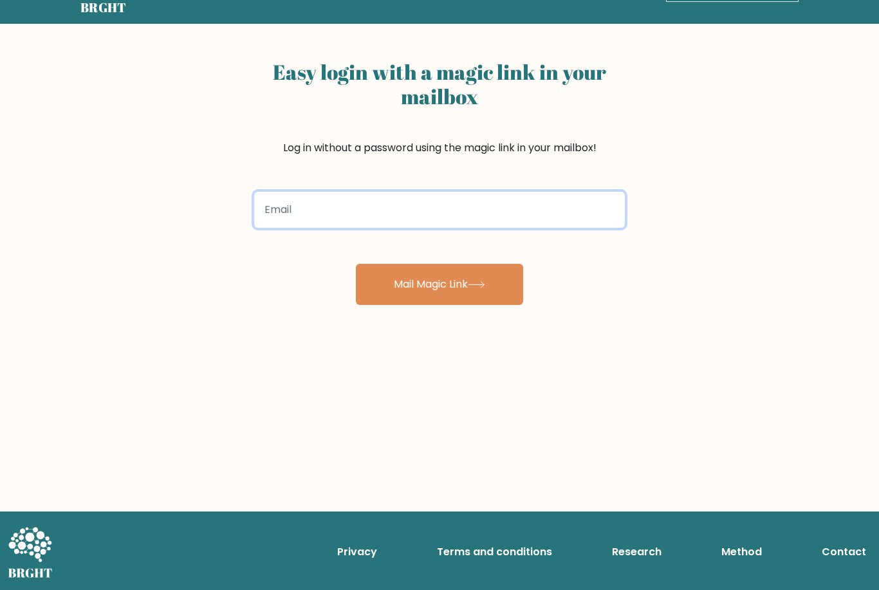
click at [506, 223] on input "email" at bounding box center [439, 210] width 371 height 36
click at [277, 210] on input "email" at bounding box center [439, 210] width 371 height 36
click at [277, 204] on input "email" at bounding box center [439, 210] width 371 height 36
paste input "lukakiguradze0@gmail.com"
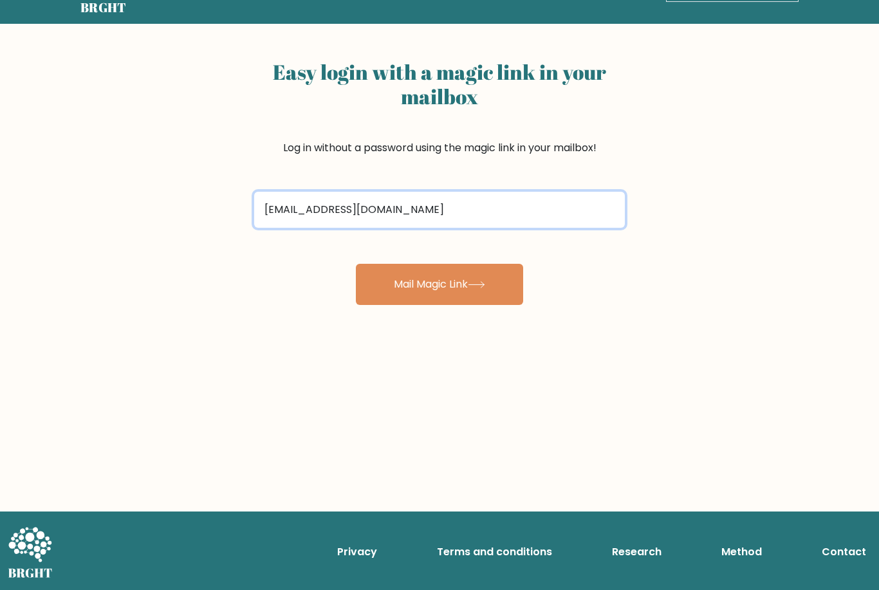
type input "lukakiguradze0@gmail.com"
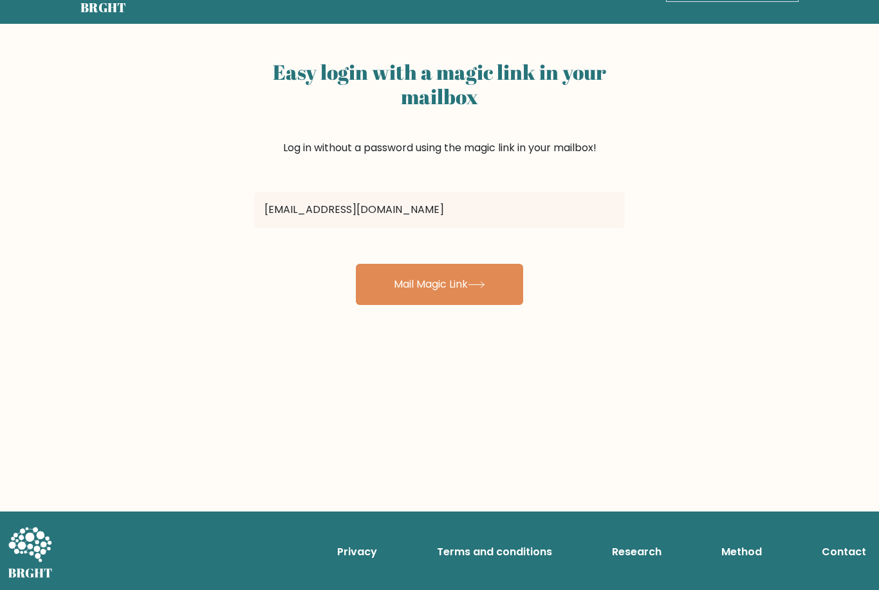
click at [494, 284] on button "Mail Magic Link" at bounding box center [439, 284] width 167 height 41
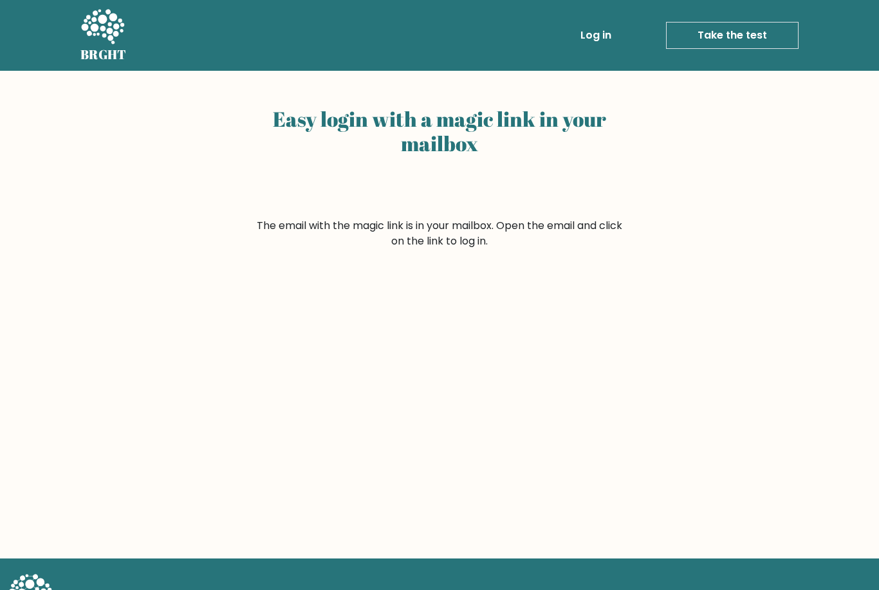
click at [709, 453] on div "Easy login with a magic link in your mailbox The email with the magic link is i…" at bounding box center [439, 315] width 879 height 488
click at [708, 453] on div "Easy login with a magic link in your mailbox The email with the magic link is i…" at bounding box center [439, 315] width 879 height 488
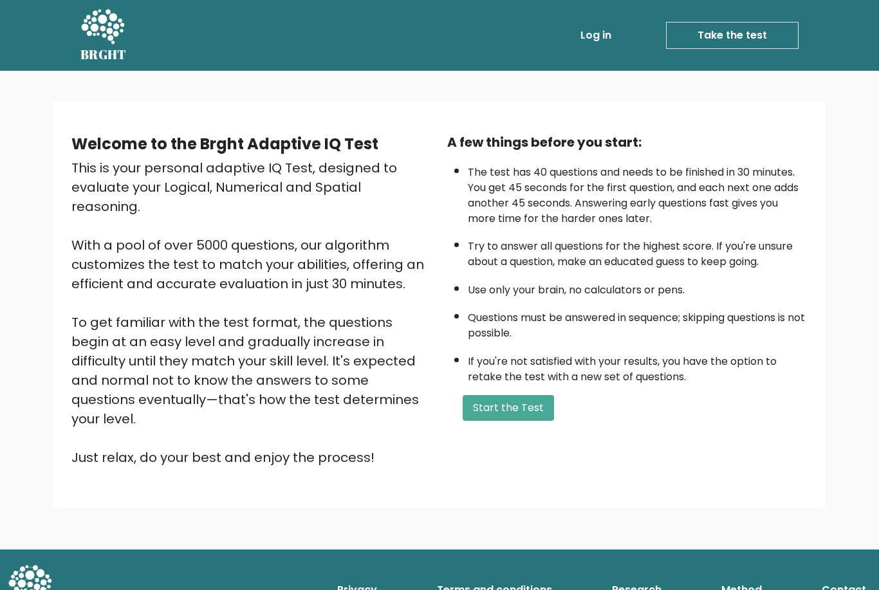
click at [759, 40] on link "Take the test" at bounding box center [732, 35] width 133 height 27
click at [766, 37] on link "Take the test" at bounding box center [732, 35] width 133 height 27
click at [602, 35] on link "Log in" at bounding box center [595, 36] width 41 height 26
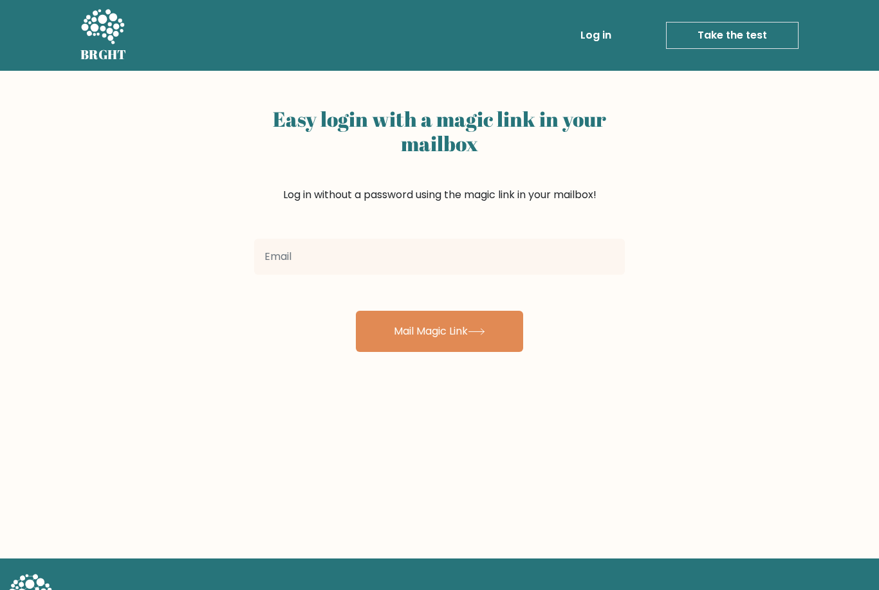
click at [547, 265] on input "email" at bounding box center [439, 257] width 371 height 36
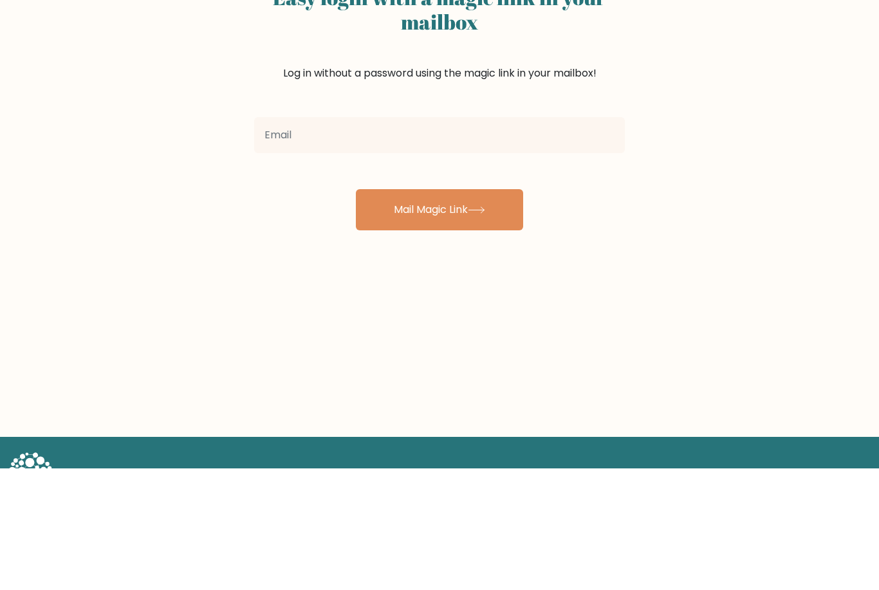
click at [500, 239] on input "email" at bounding box center [439, 257] width 371 height 36
type input "lukakiguradze0@gmail.com"
click at [476, 311] on button "Mail Magic Link" at bounding box center [439, 331] width 167 height 41
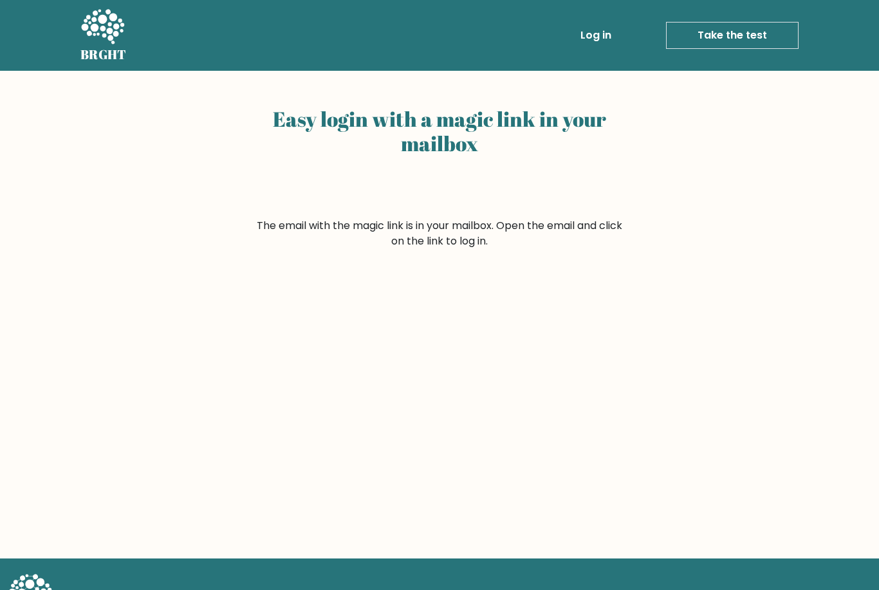
click at [754, 345] on div "Easy login with a magic link in your mailbox The email with the magic link is i…" at bounding box center [439, 315] width 879 height 488
click at [653, 148] on div "Easy login with a magic link in your mailbox The email with the magic link is i…" at bounding box center [439, 315] width 879 height 488
click at [759, 33] on link "Take the test" at bounding box center [732, 35] width 133 height 27
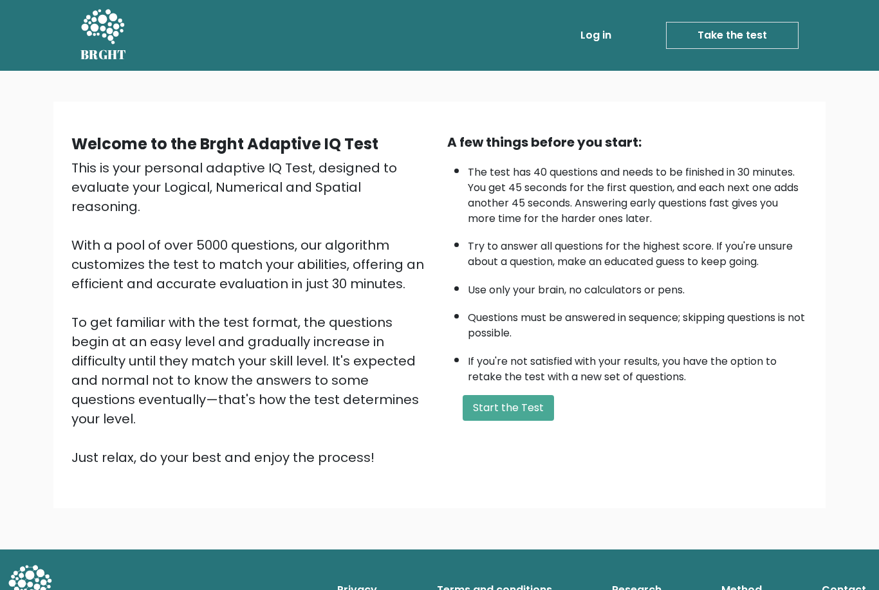
click at [601, 43] on link "Log in" at bounding box center [595, 36] width 41 height 26
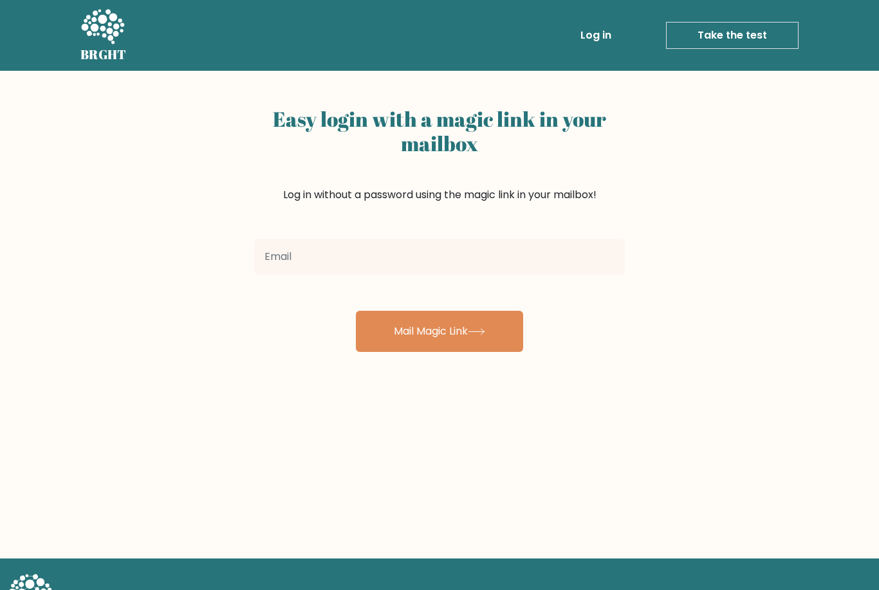
click at [556, 260] on input "email" at bounding box center [439, 257] width 371 height 36
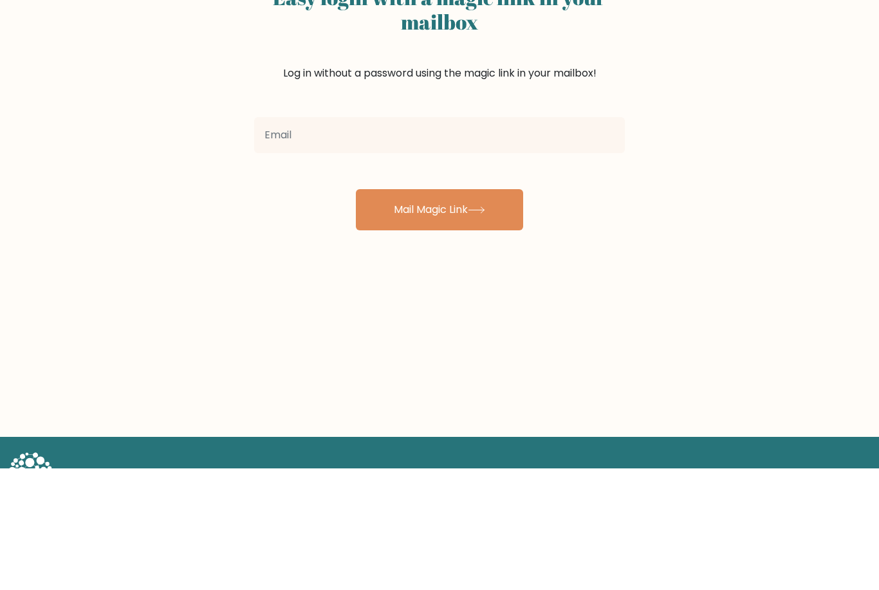
click at [568, 239] on input "email" at bounding box center [439, 257] width 371 height 36
type input "lukakiguradze0@gmail.com"
click at [440, 311] on button "Mail Magic Link" at bounding box center [439, 331] width 167 height 41
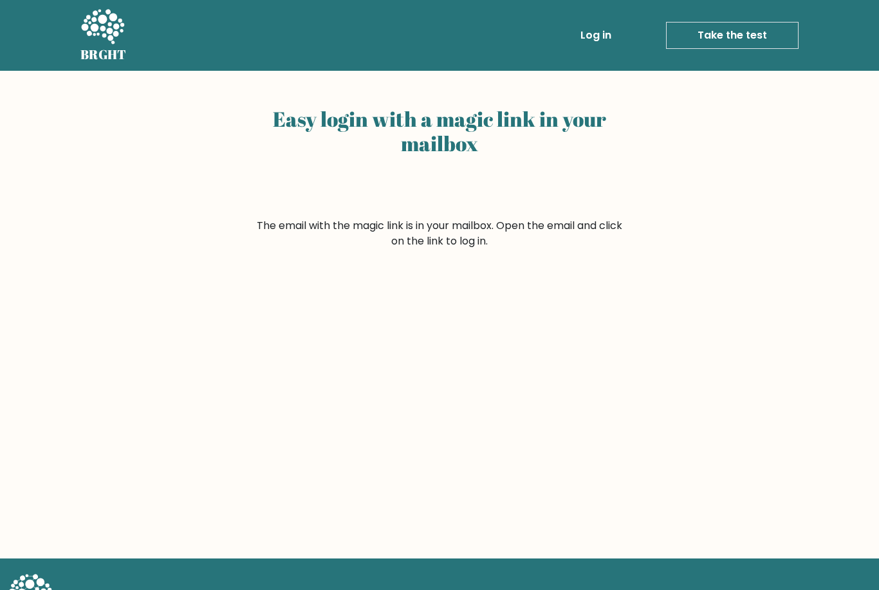
click at [699, 26] on link "Take the test" at bounding box center [732, 35] width 133 height 27
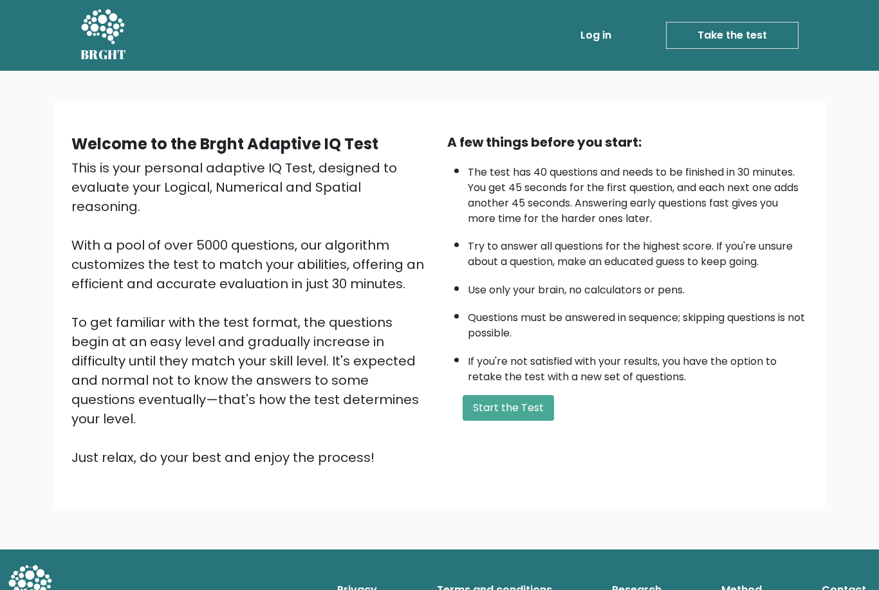
scroll to position [41, 0]
